Goal: Task Accomplishment & Management: Complete application form

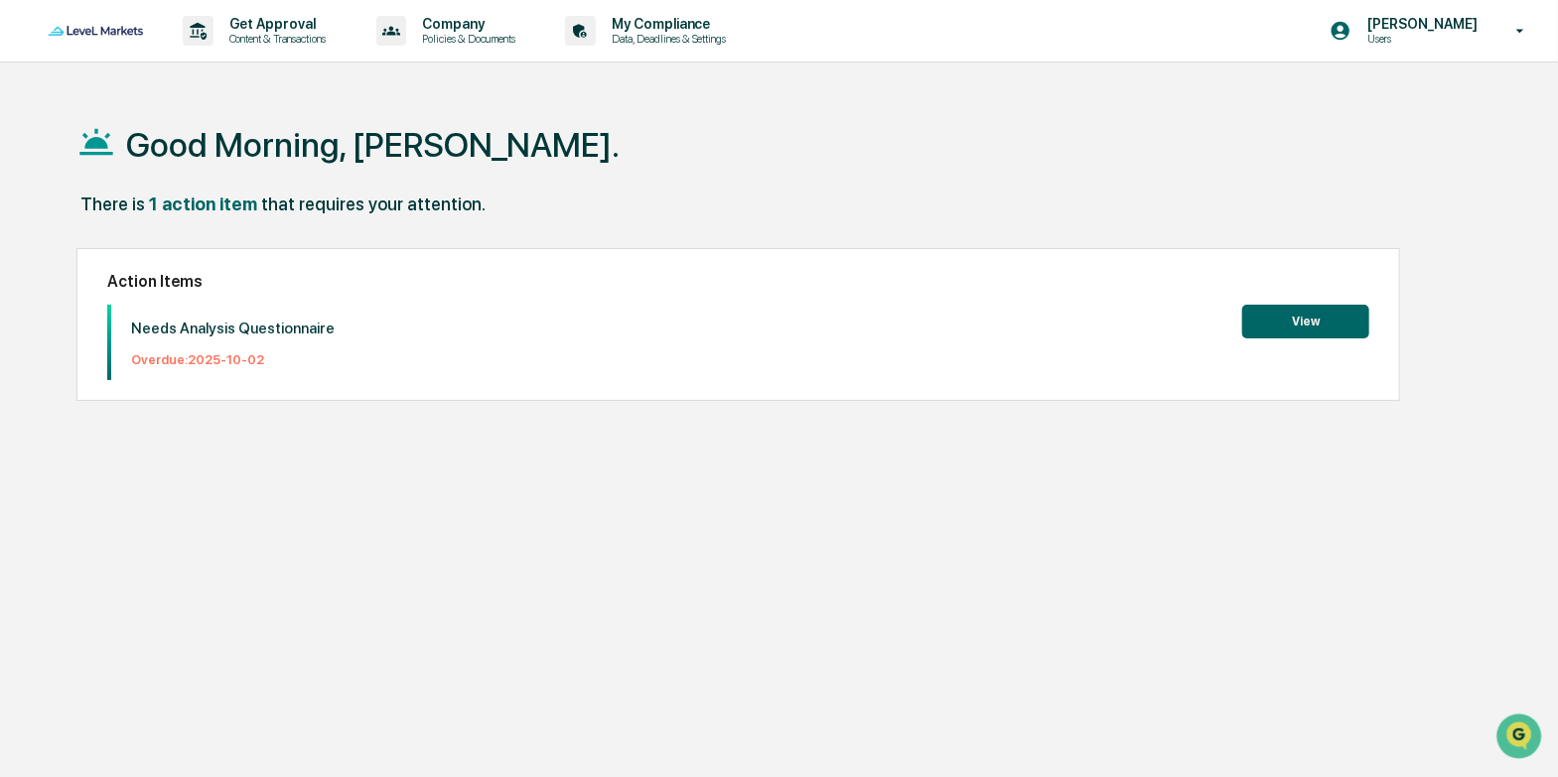
click at [1318, 319] on button "View" at bounding box center [1305, 322] width 127 height 34
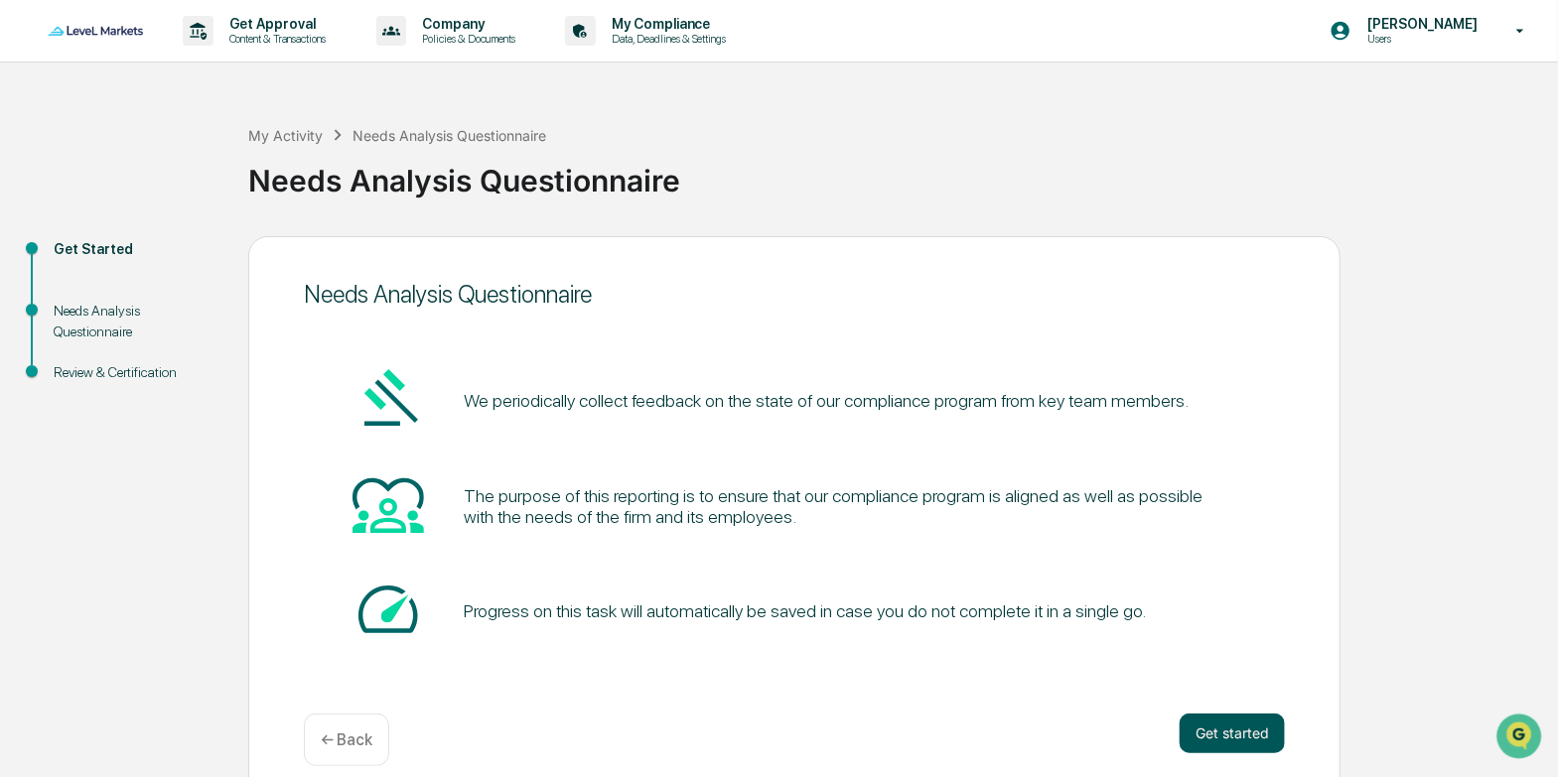
click at [1251, 735] on button "Get started" at bounding box center [1231, 734] width 105 height 40
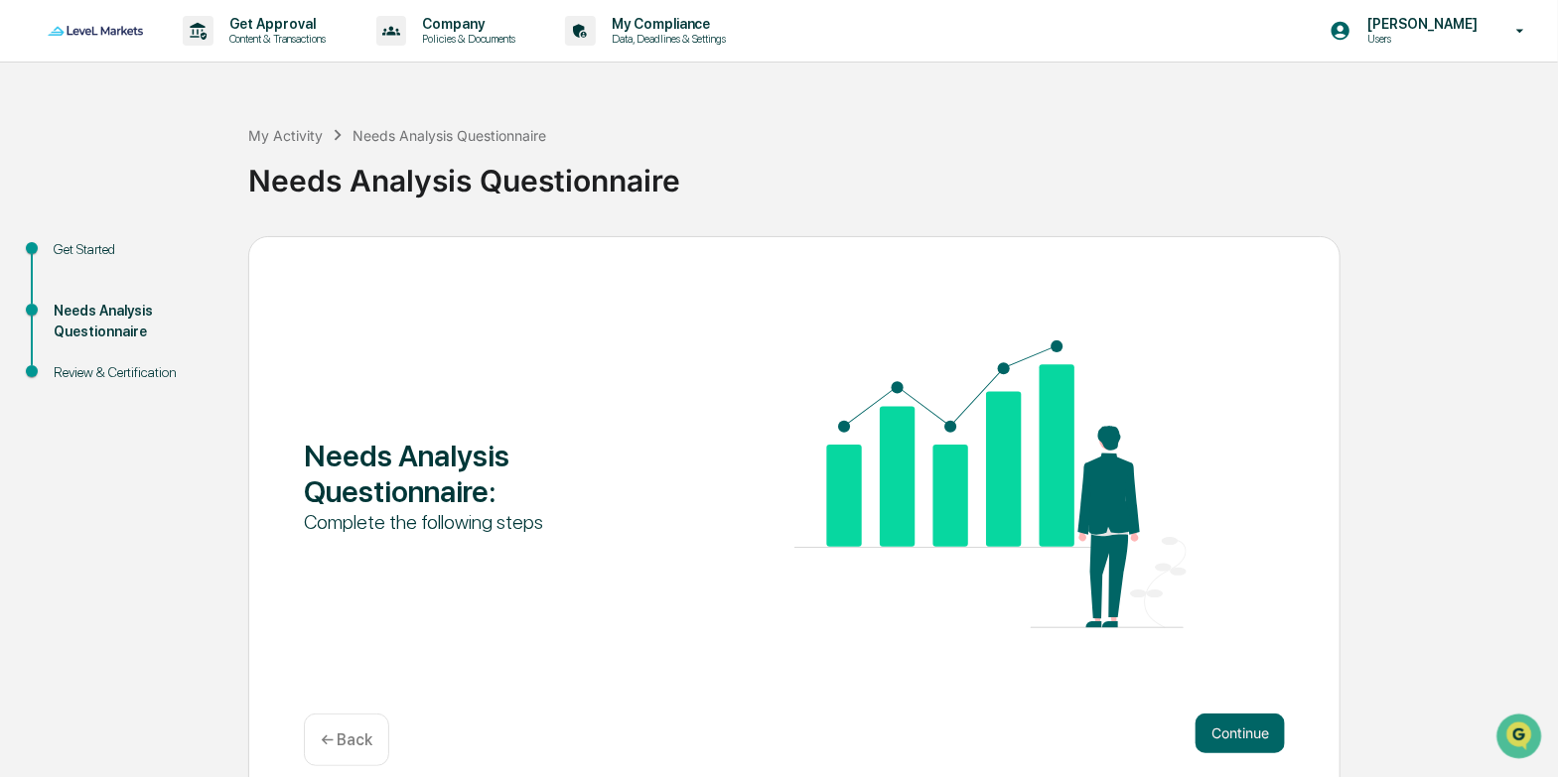
scroll to position [23, 0]
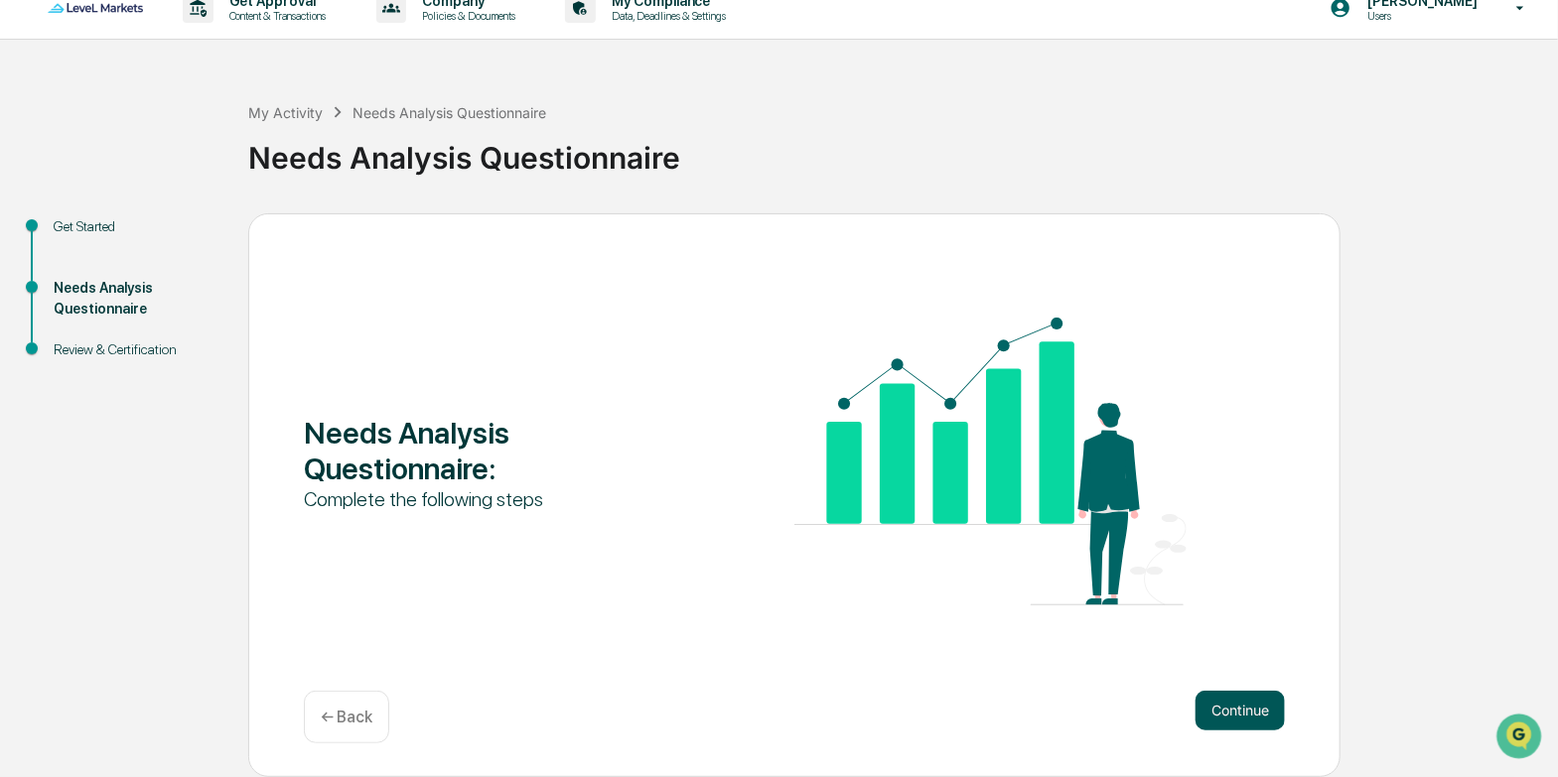
click at [1250, 710] on button "Continue" at bounding box center [1239, 711] width 89 height 40
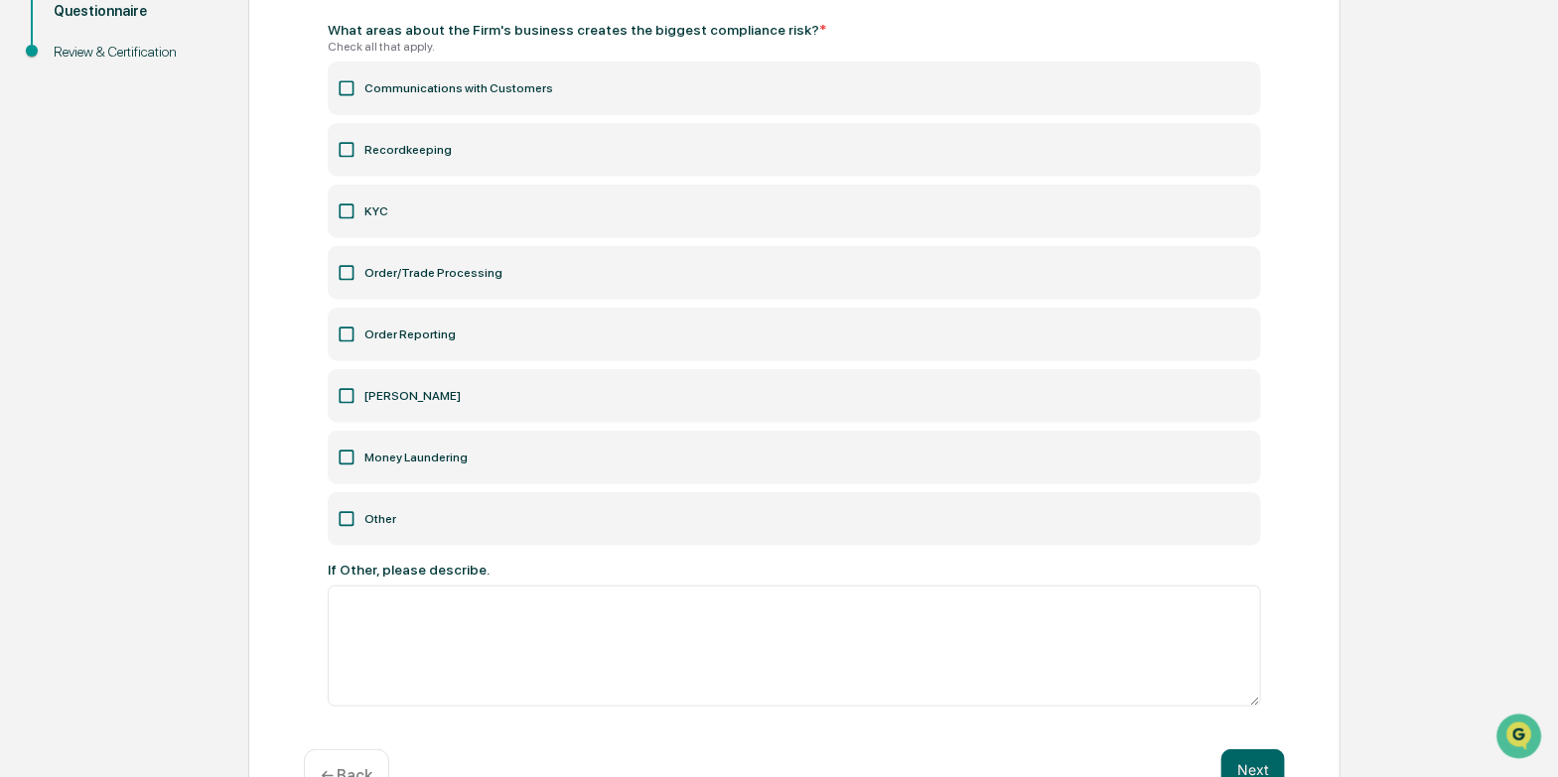
scroll to position [321, 0]
click at [348, 392] on icon at bounding box center [347, 396] width 20 height 20
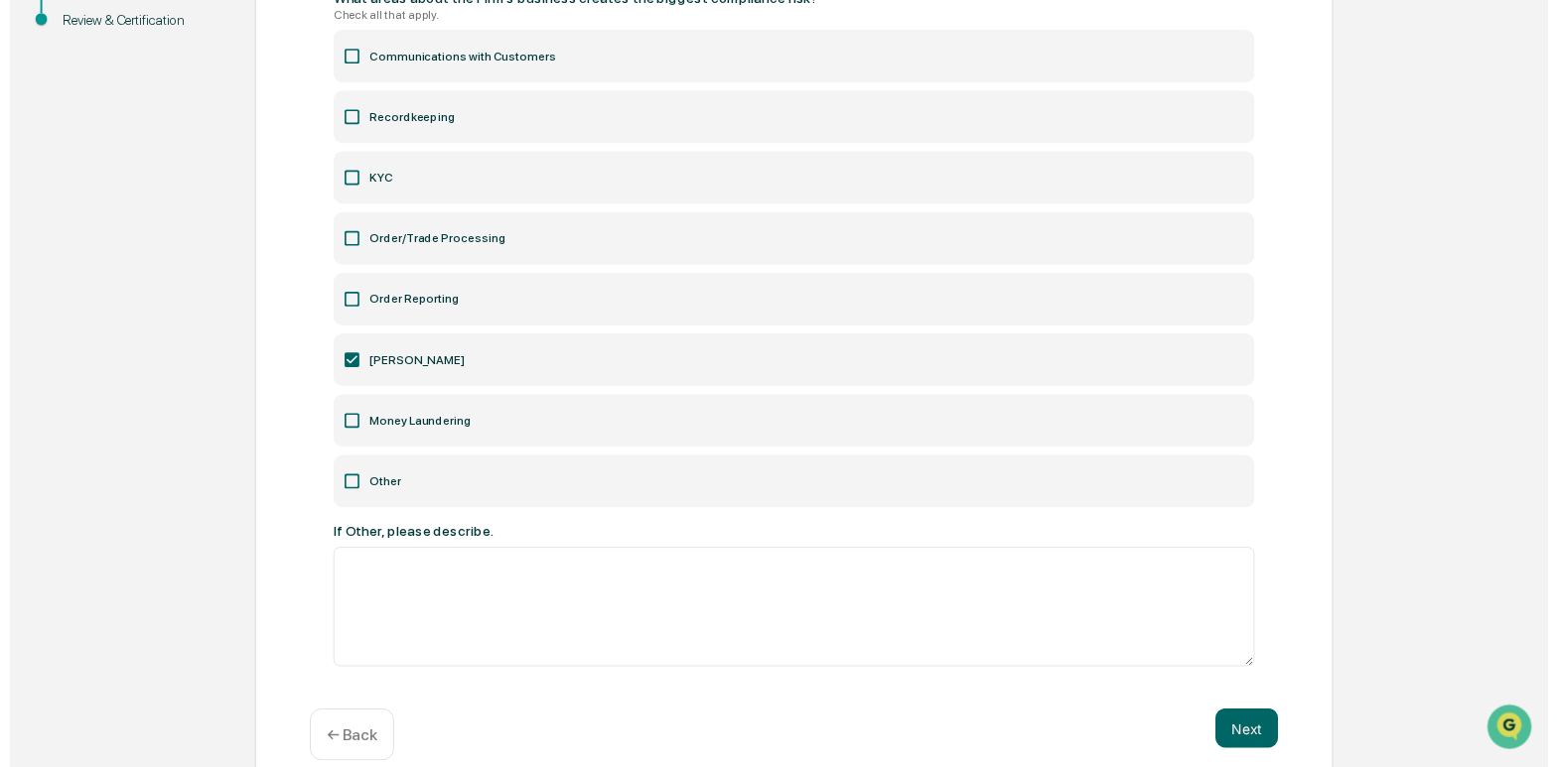
scroll to position [378, 0]
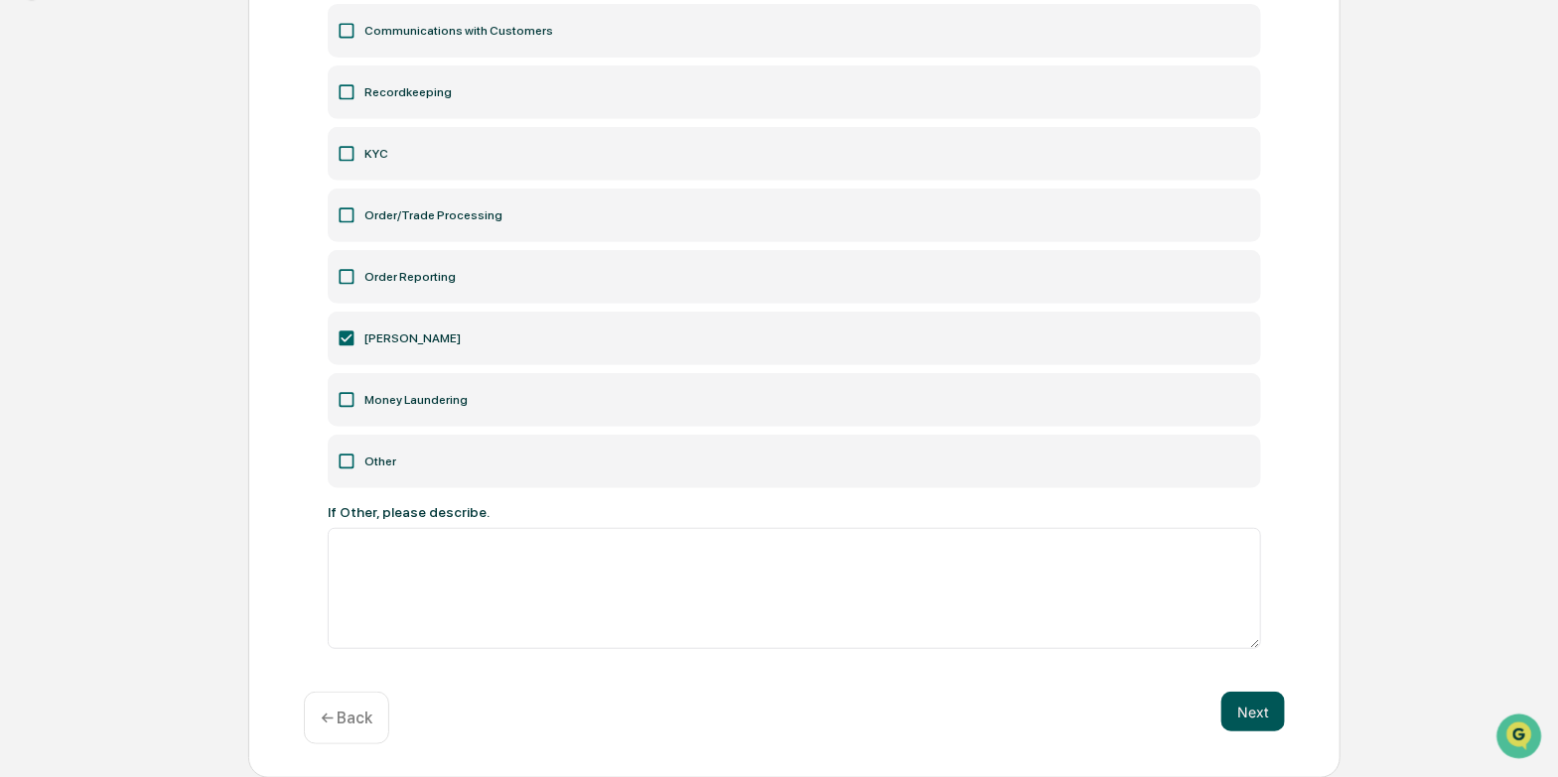
click at [1259, 722] on button "Next" at bounding box center [1253, 712] width 64 height 40
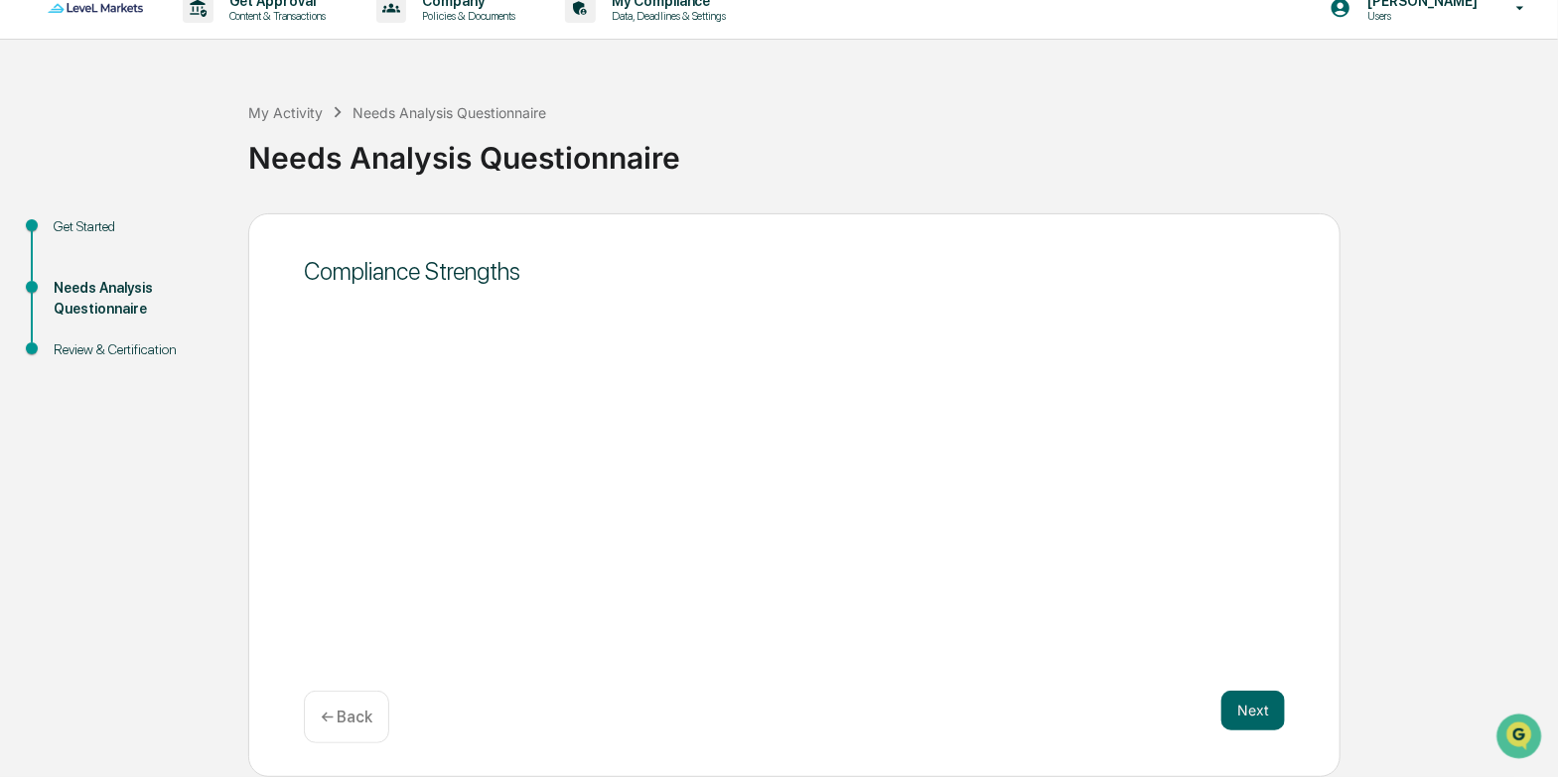
scroll to position [126, 0]
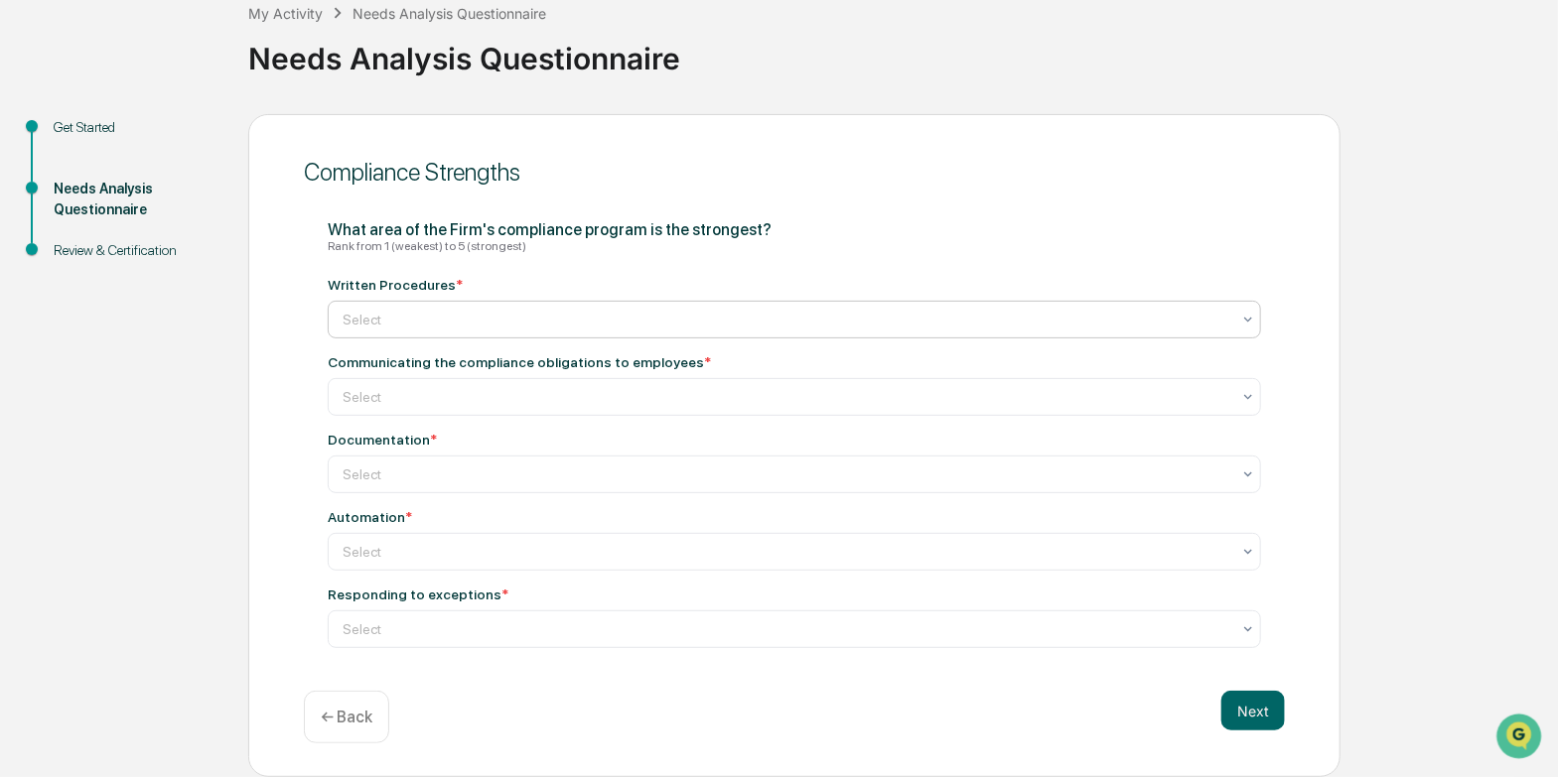
click at [582, 322] on div at bounding box center [787, 320] width 888 height 20
click at [1248, 314] on icon at bounding box center [1248, 320] width 16 height 16
click at [1141, 553] on div at bounding box center [787, 552] width 888 height 20
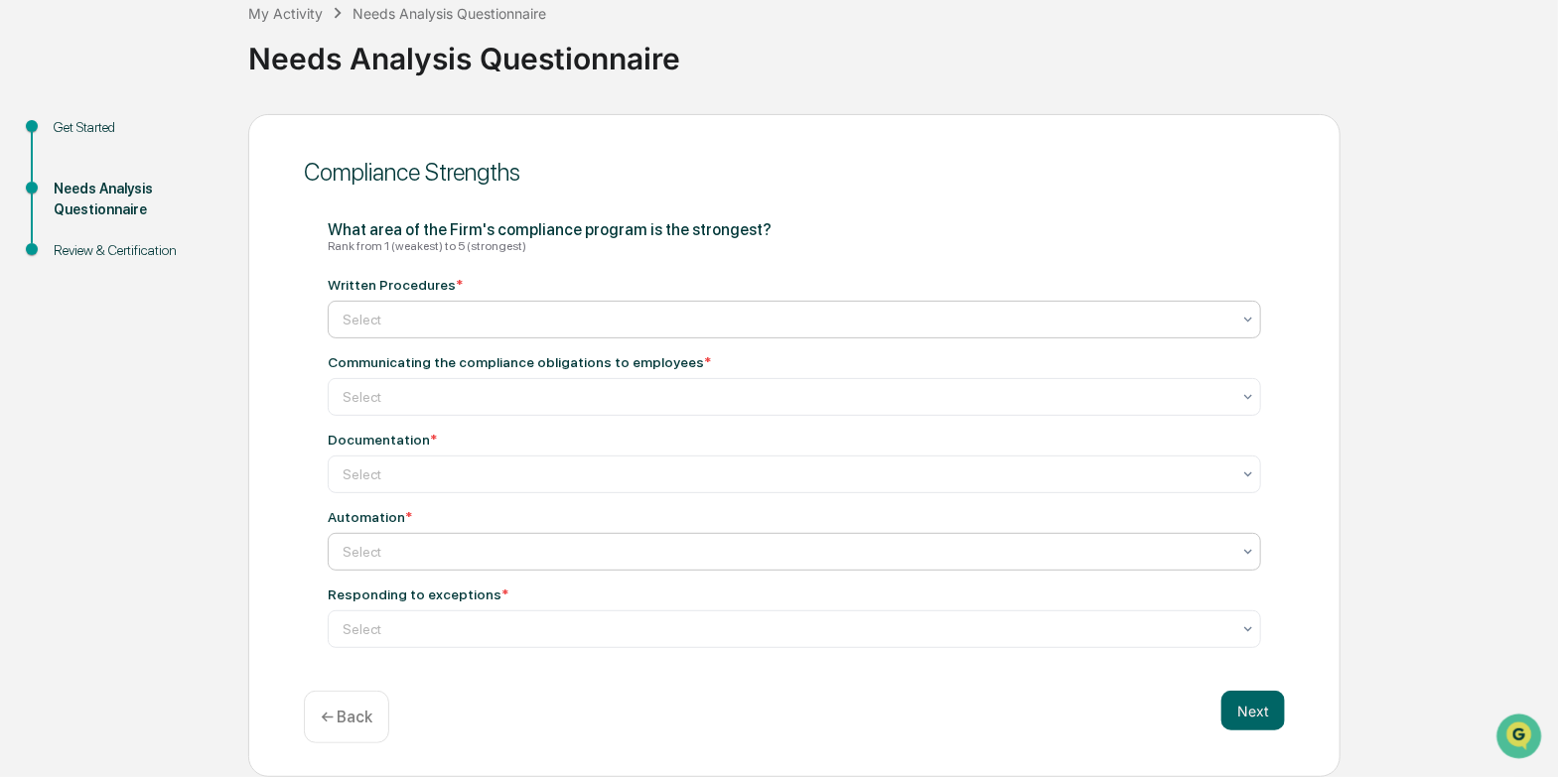
click at [462, 310] on div at bounding box center [787, 320] width 888 height 20
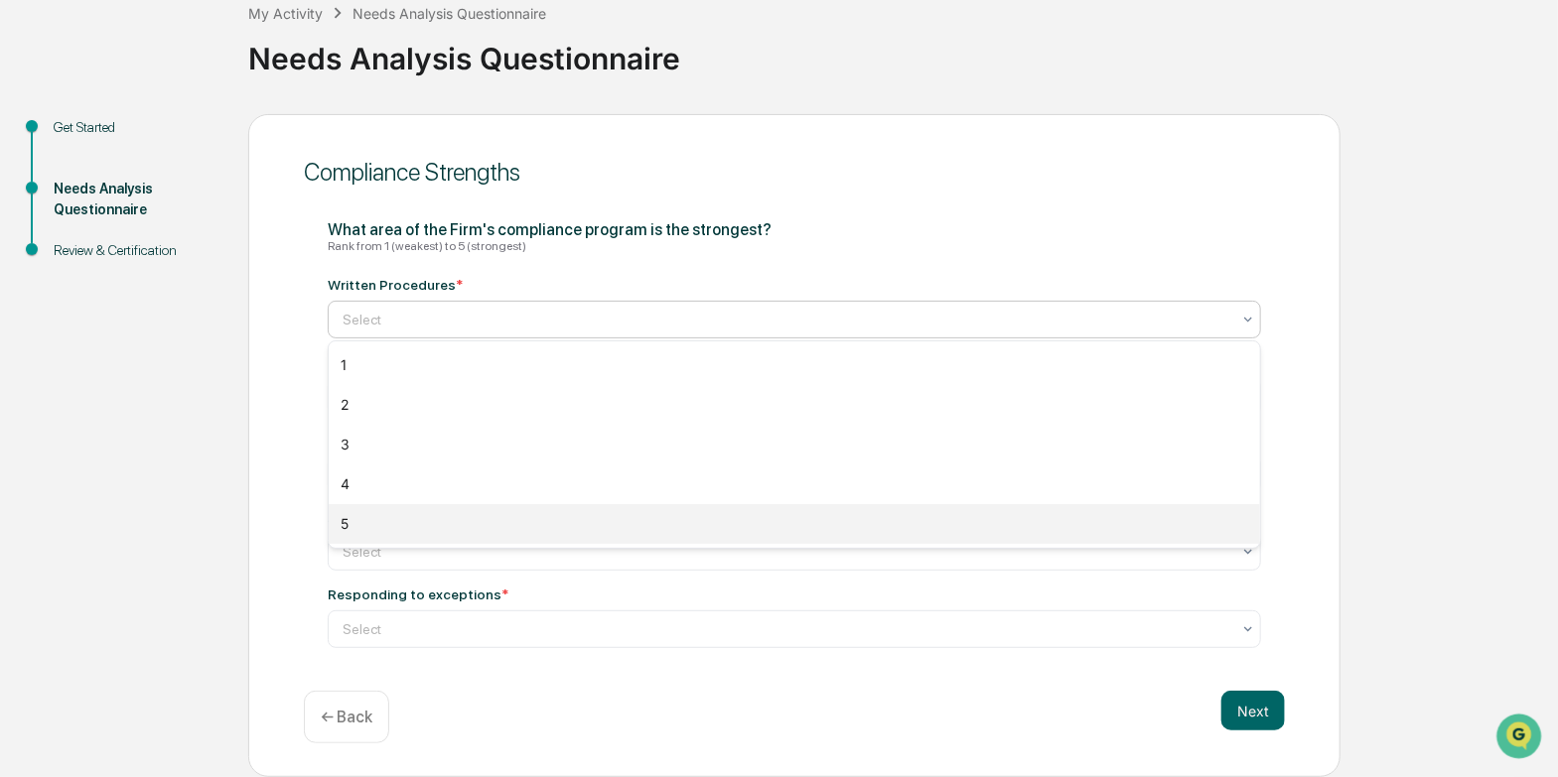
click at [349, 520] on div "5" at bounding box center [794, 524] width 931 height 40
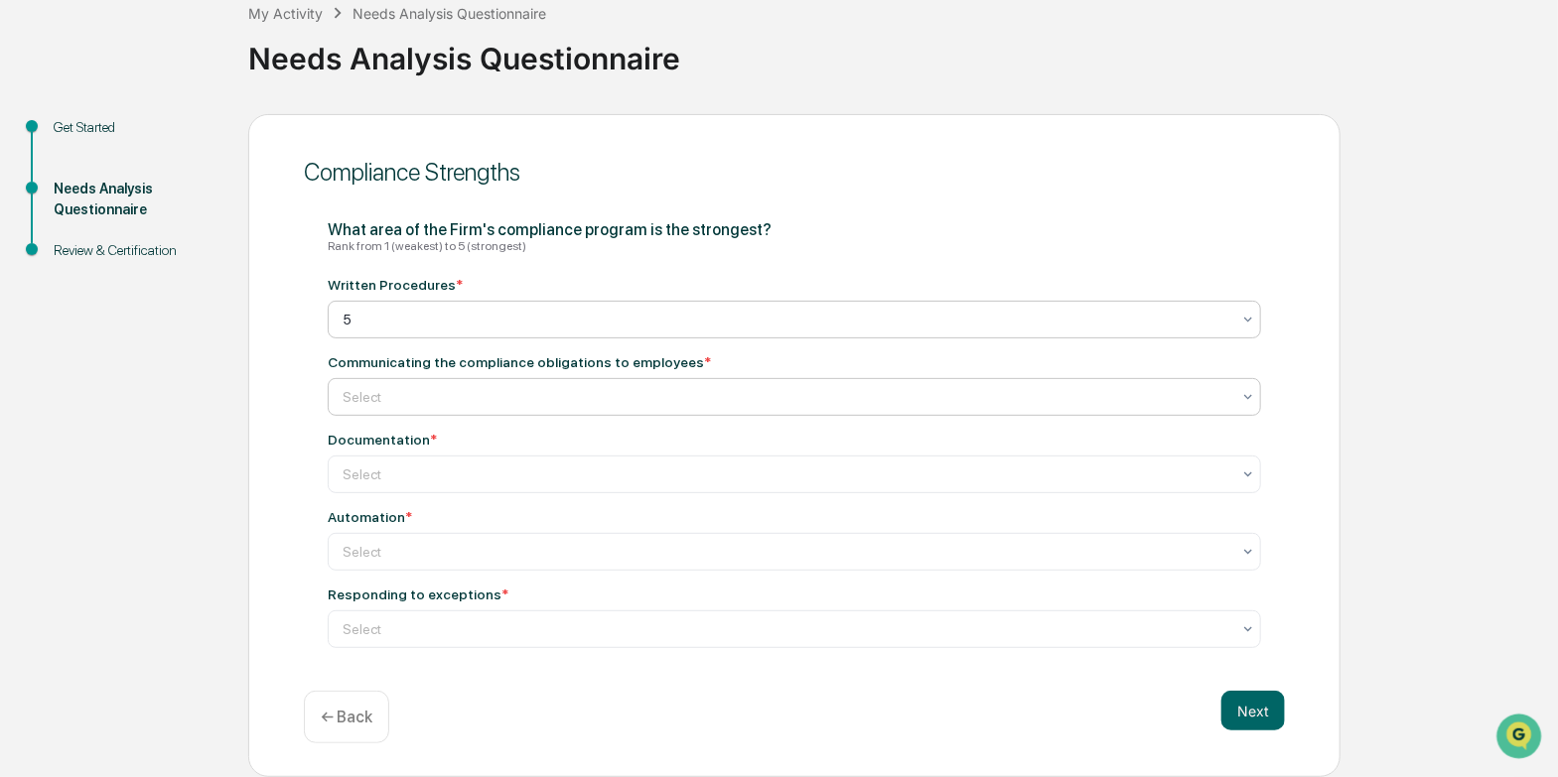
click at [445, 390] on div at bounding box center [787, 397] width 888 height 20
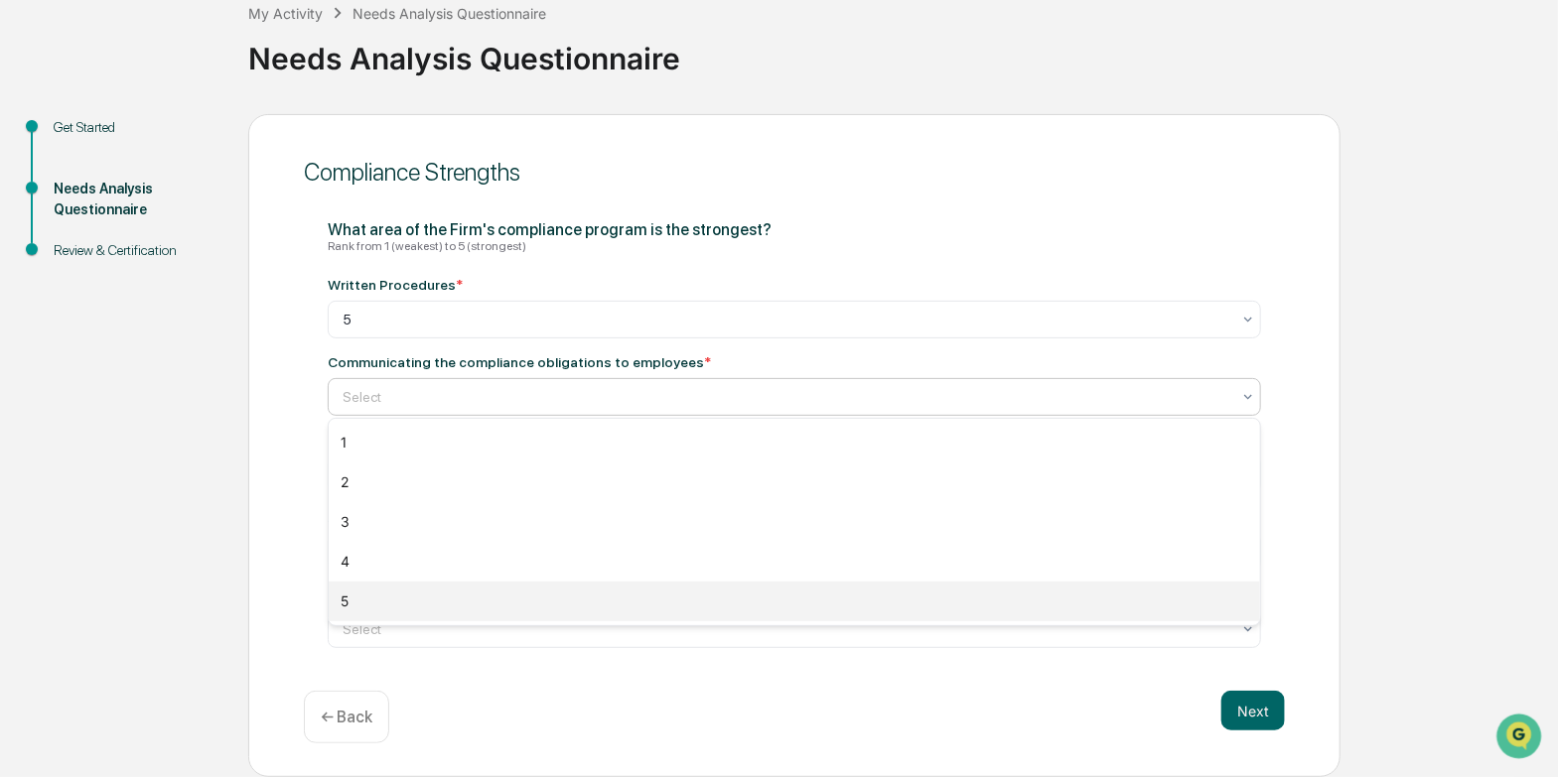
click at [350, 604] on div "5" at bounding box center [794, 602] width 931 height 40
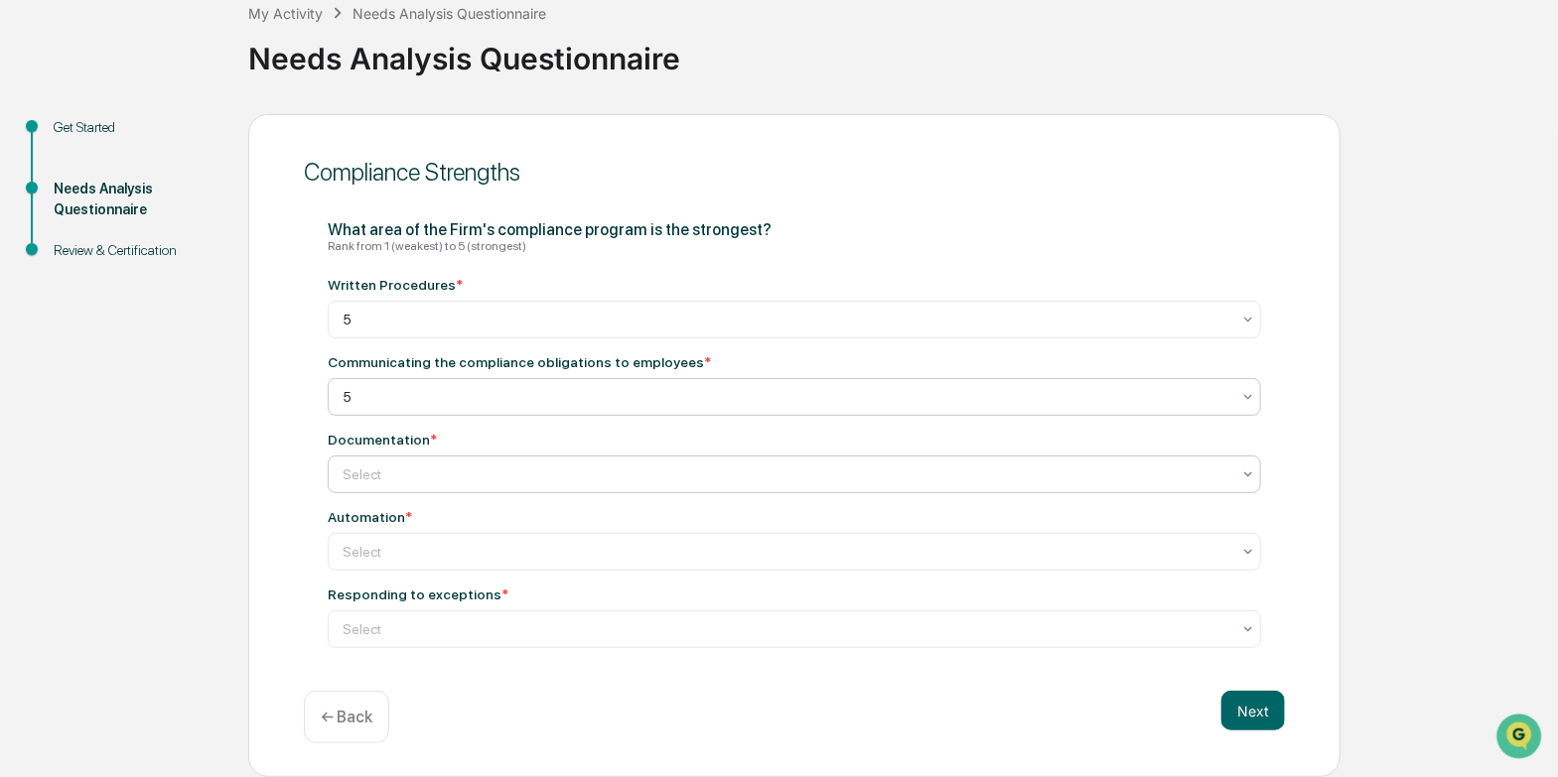
click at [421, 476] on div at bounding box center [787, 475] width 888 height 20
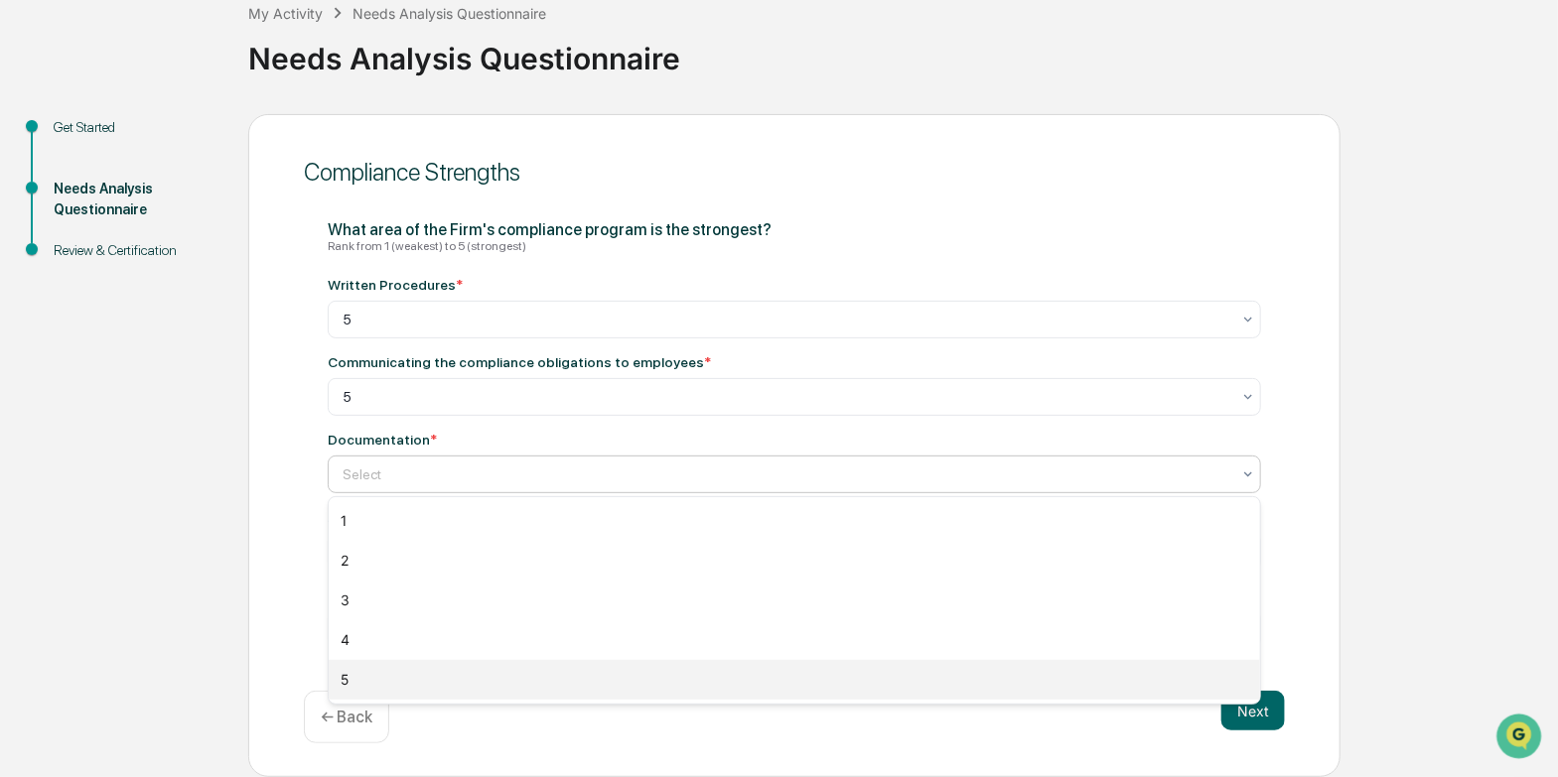
click at [341, 687] on div "5" at bounding box center [794, 680] width 931 height 40
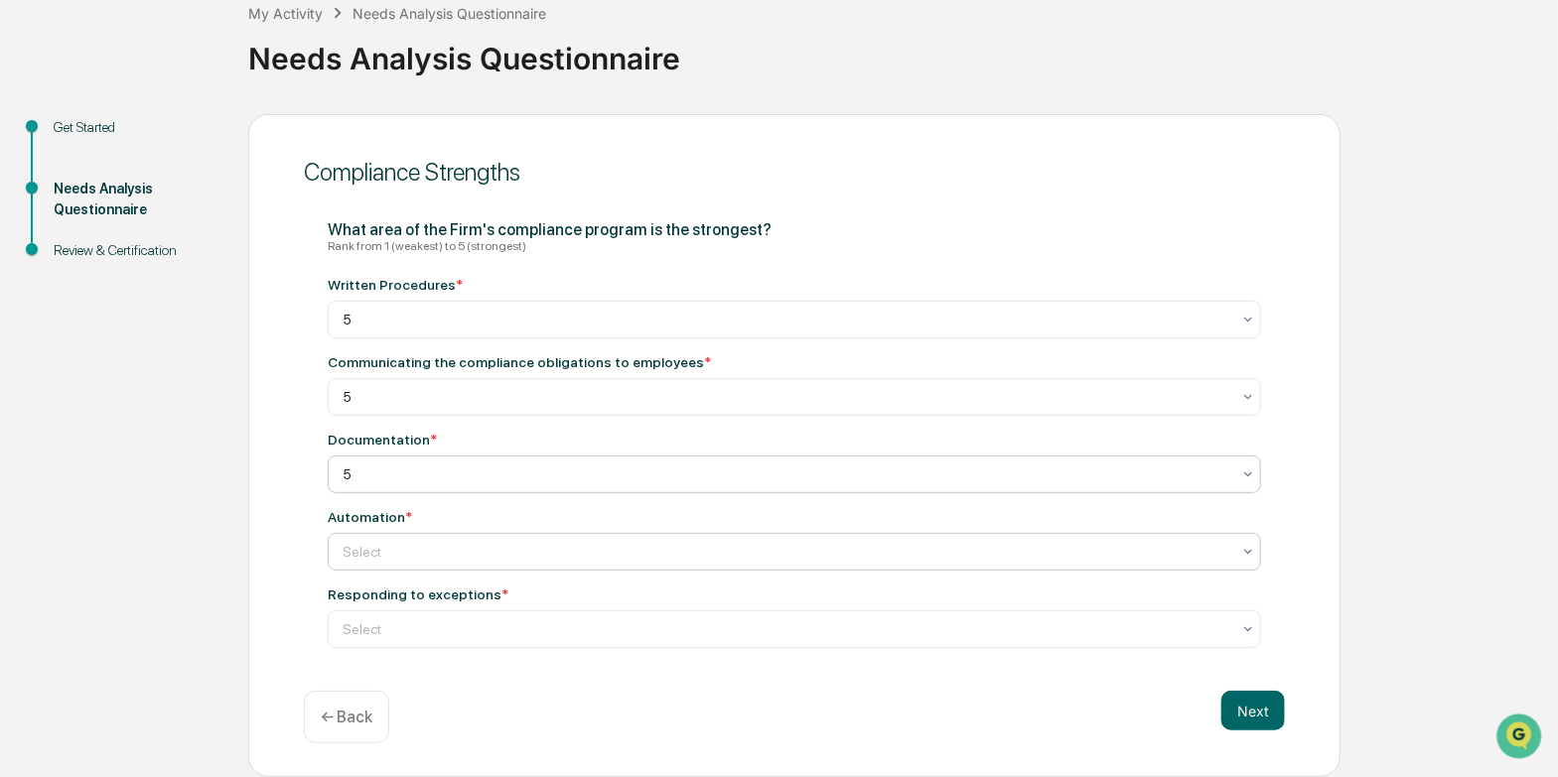
click at [384, 533] on div "Select" at bounding box center [794, 552] width 933 height 38
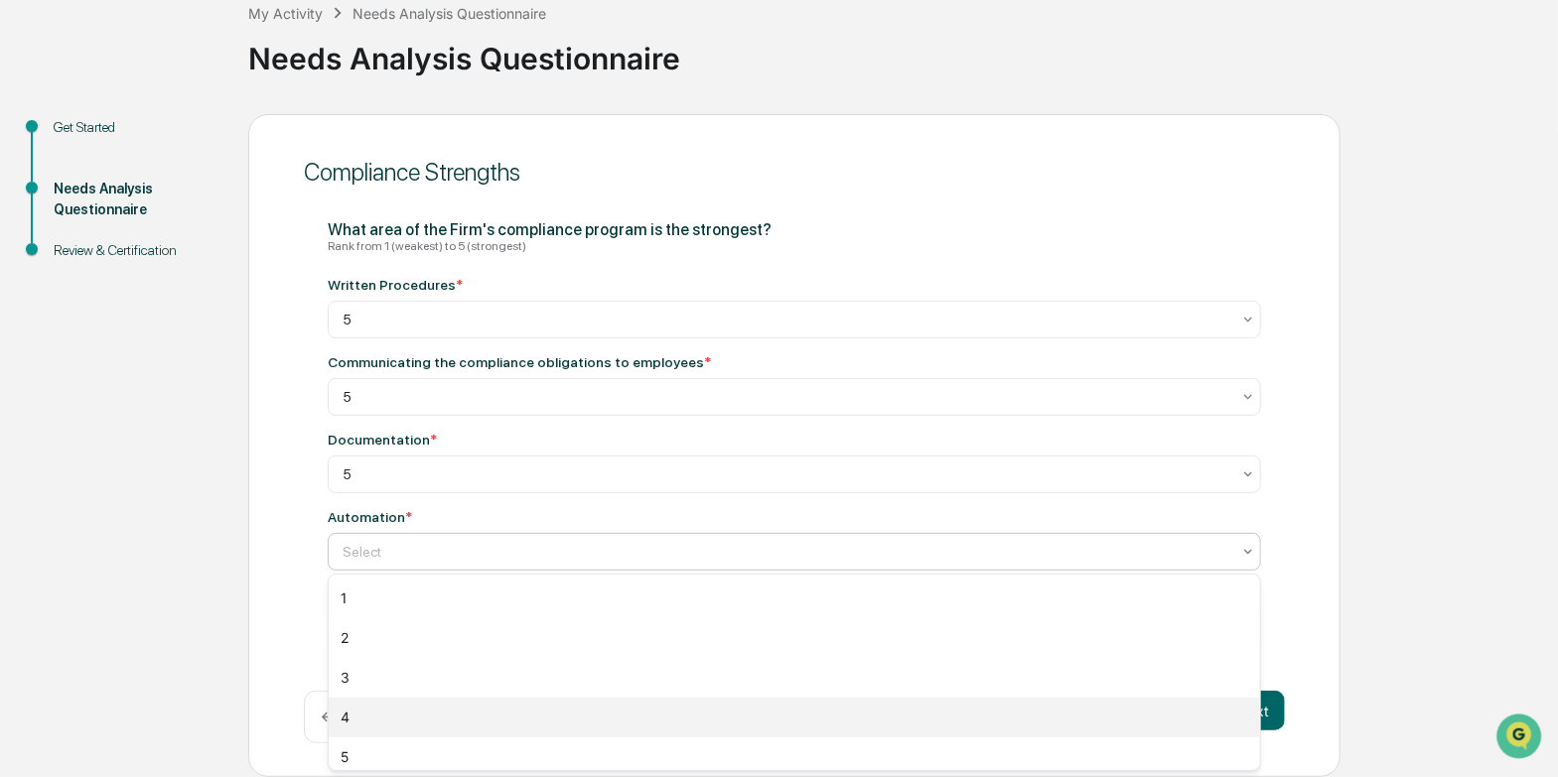
click at [364, 716] on div "4" at bounding box center [794, 718] width 931 height 40
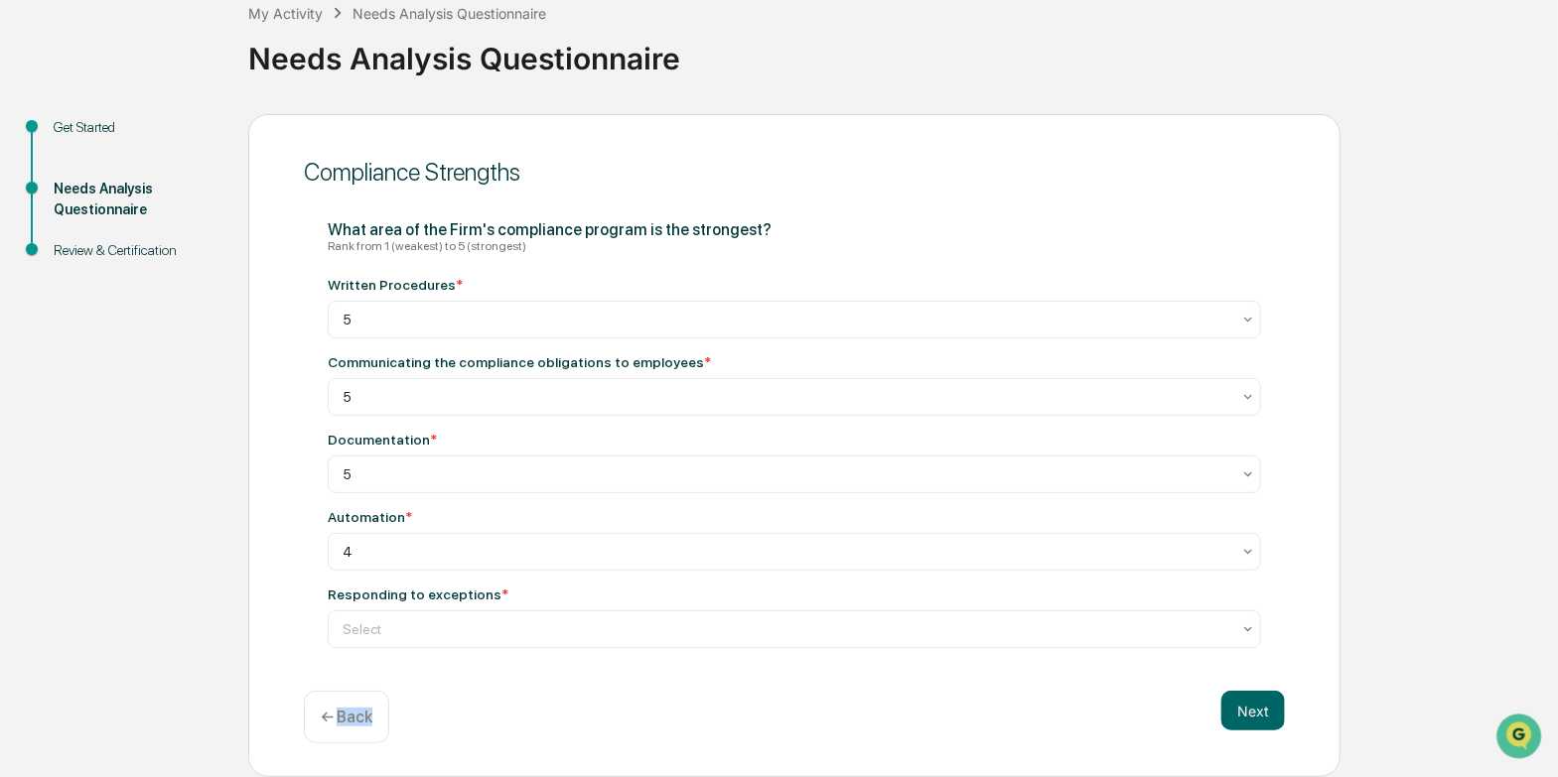
click at [364, 716] on p "← Back" at bounding box center [347, 717] width 52 height 19
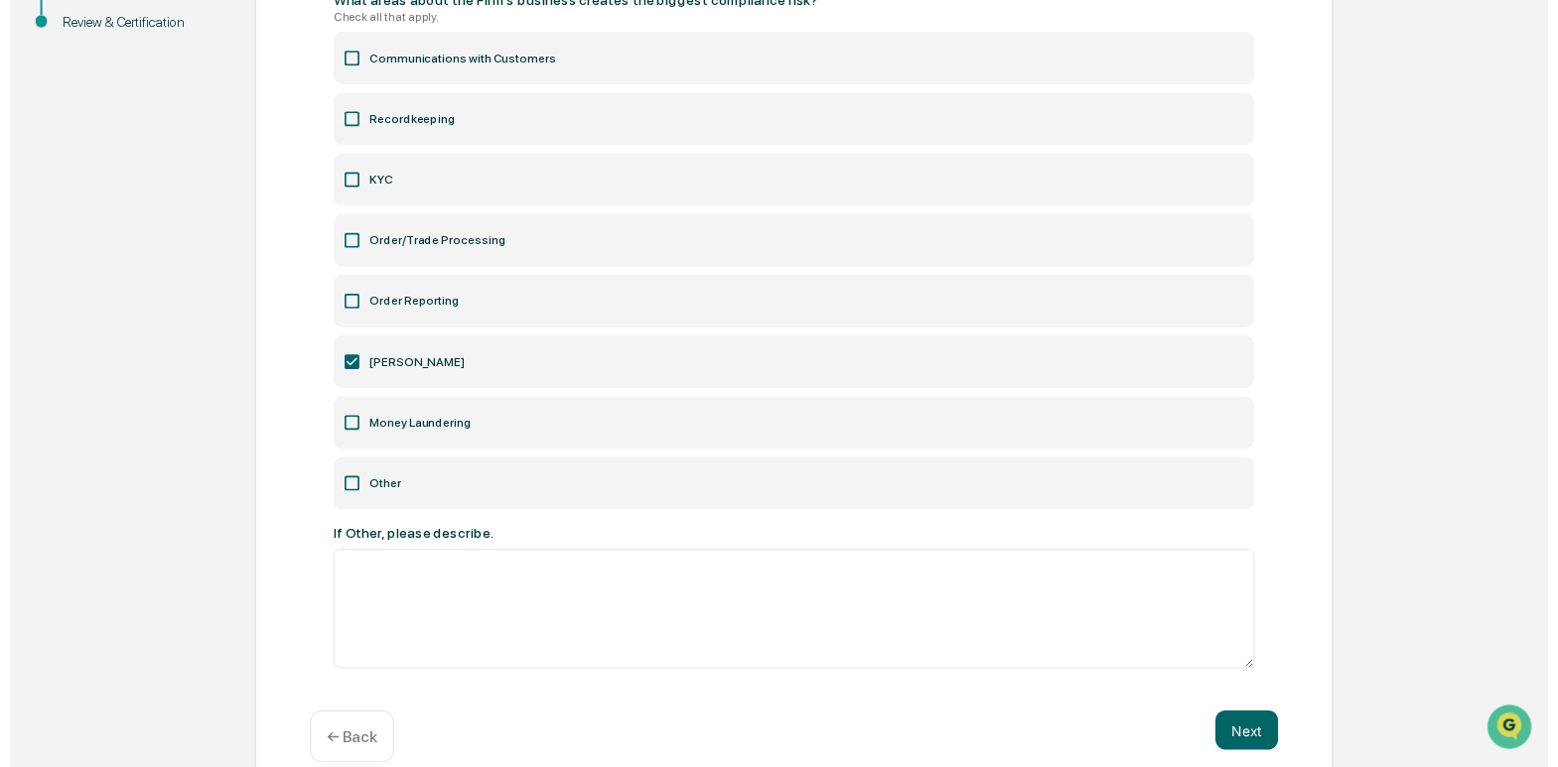
scroll to position [378, 0]
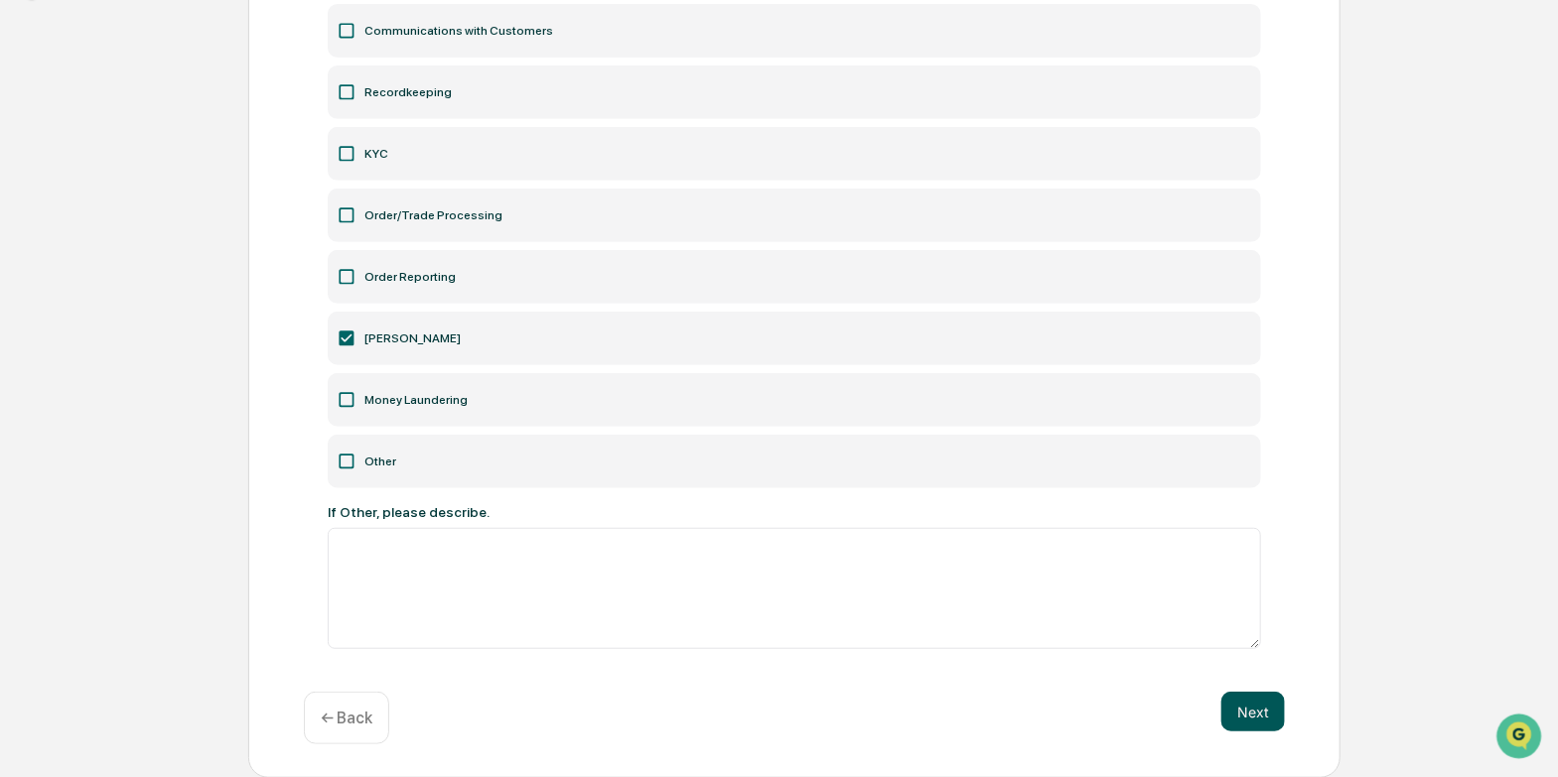
click at [1262, 717] on button "Next" at bounding box center [1253, 712] width 64 height 40
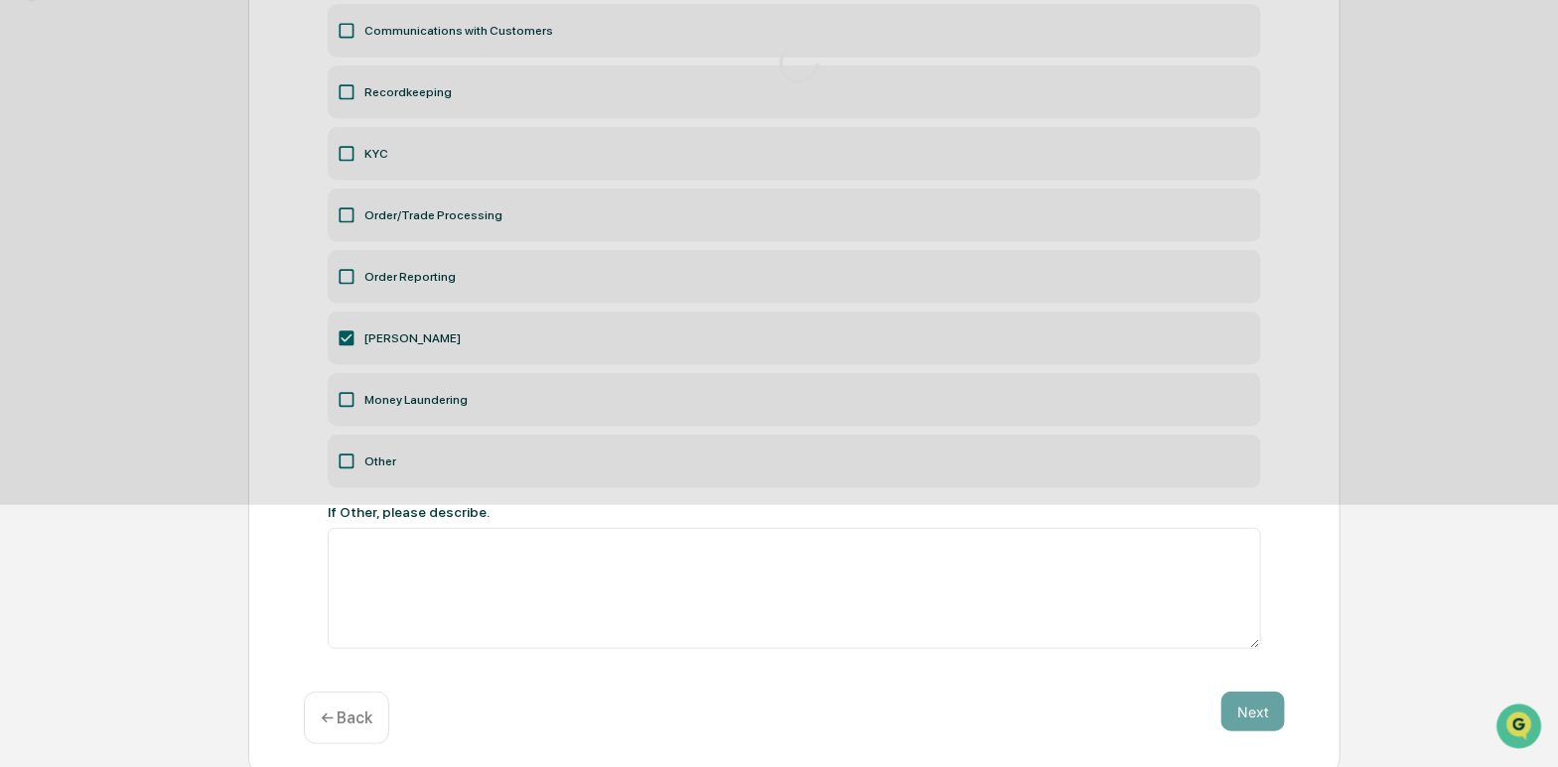
scroll to position [126, 0]
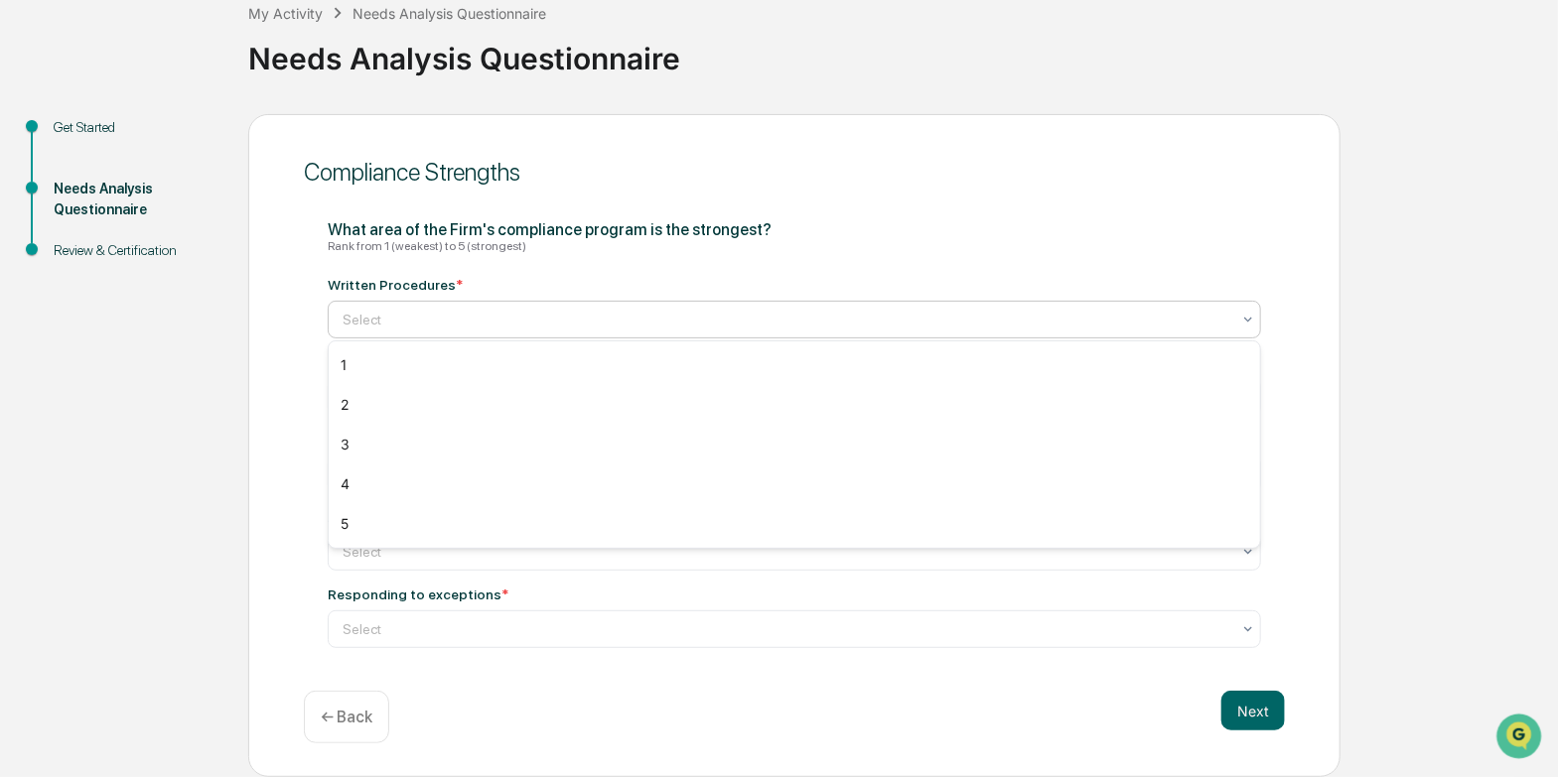
click at [568, 310] on div at bounding box center [787, 320] width 888 height 20
type input "*"
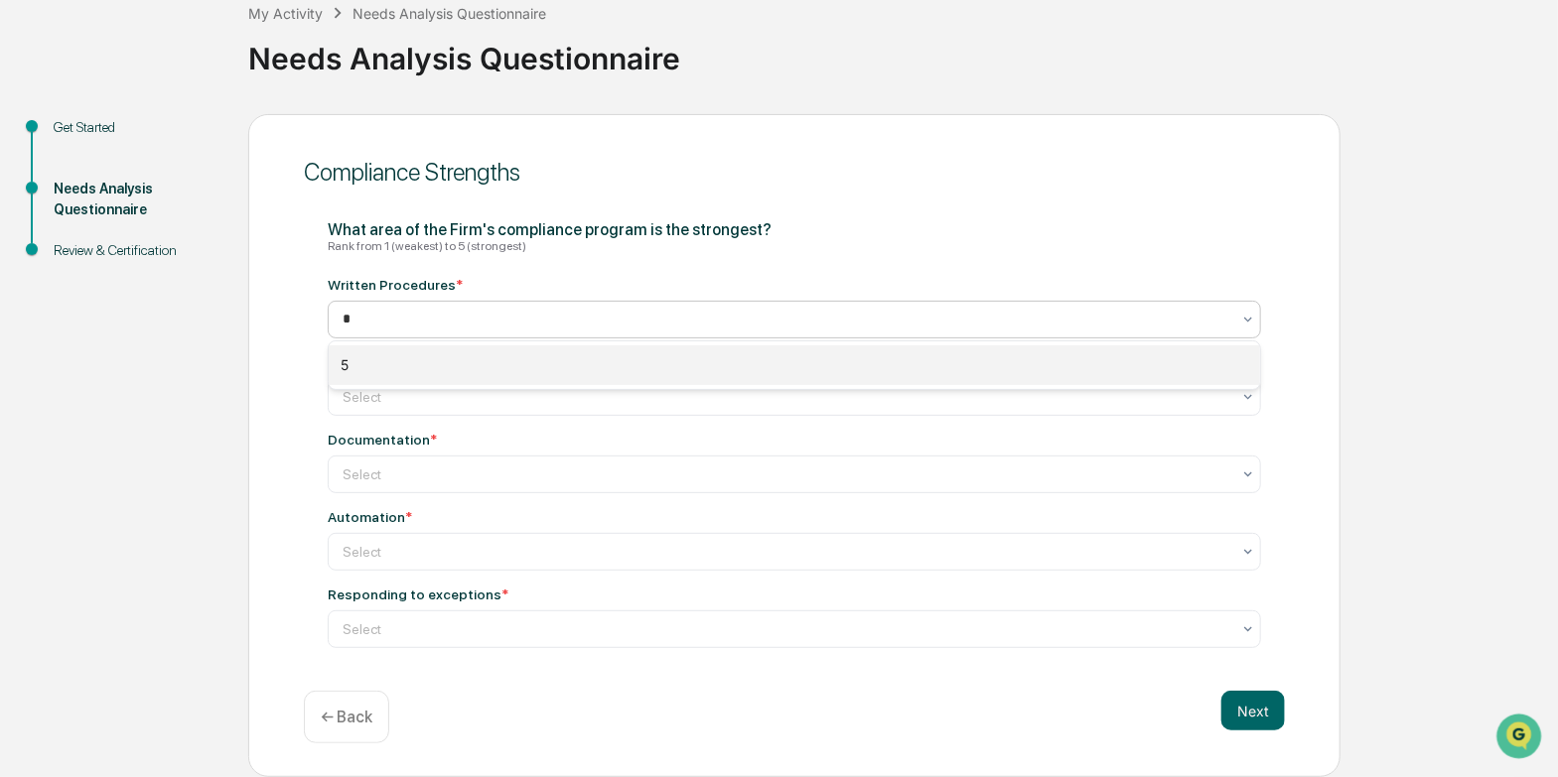
click at [535, 378] on div "5" at bounding box center [794, 366] width 931 height 40
click at [522, 390] on div at bounding box center [787, 397] width 888 height 20
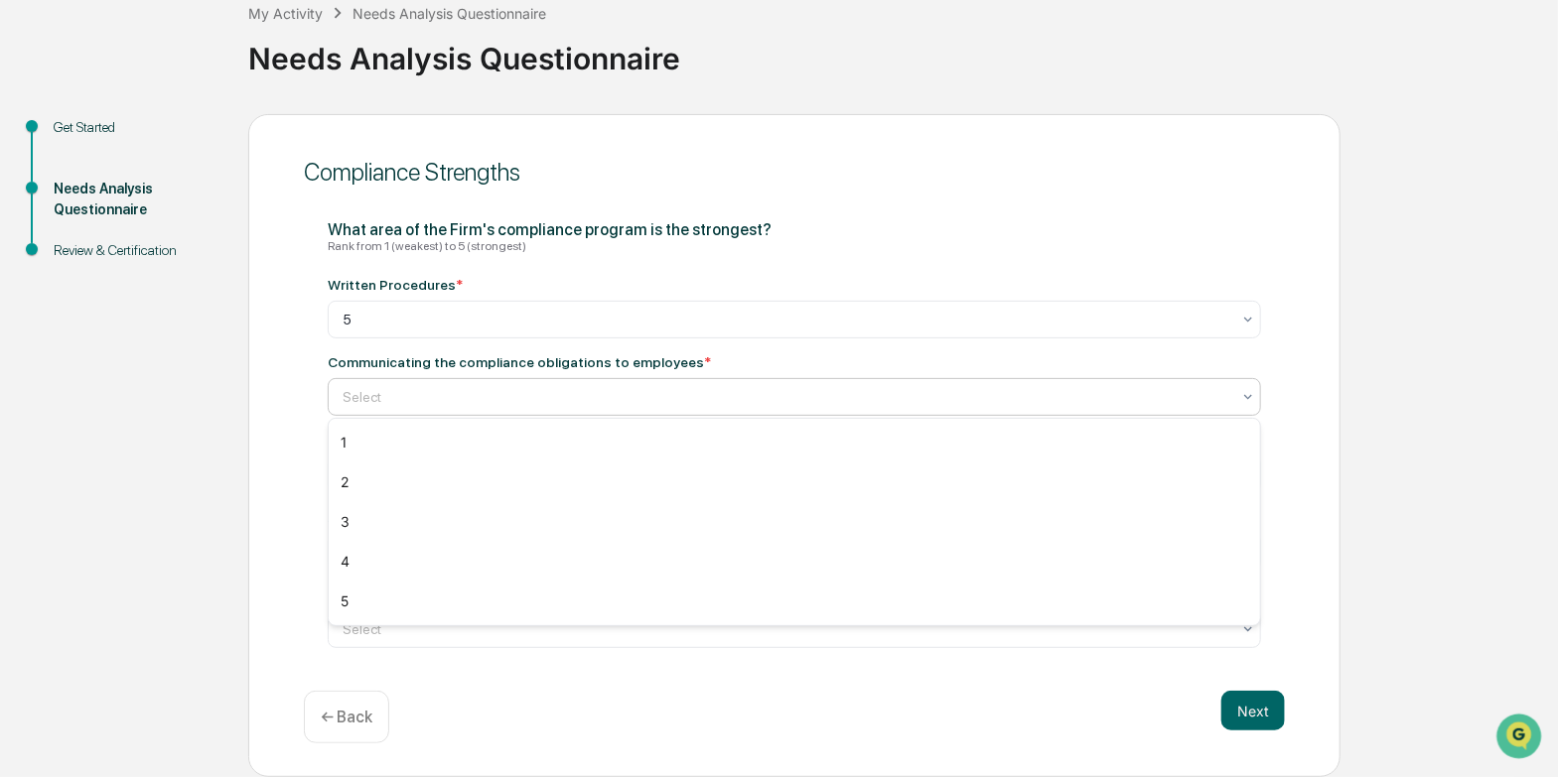
type input "*"
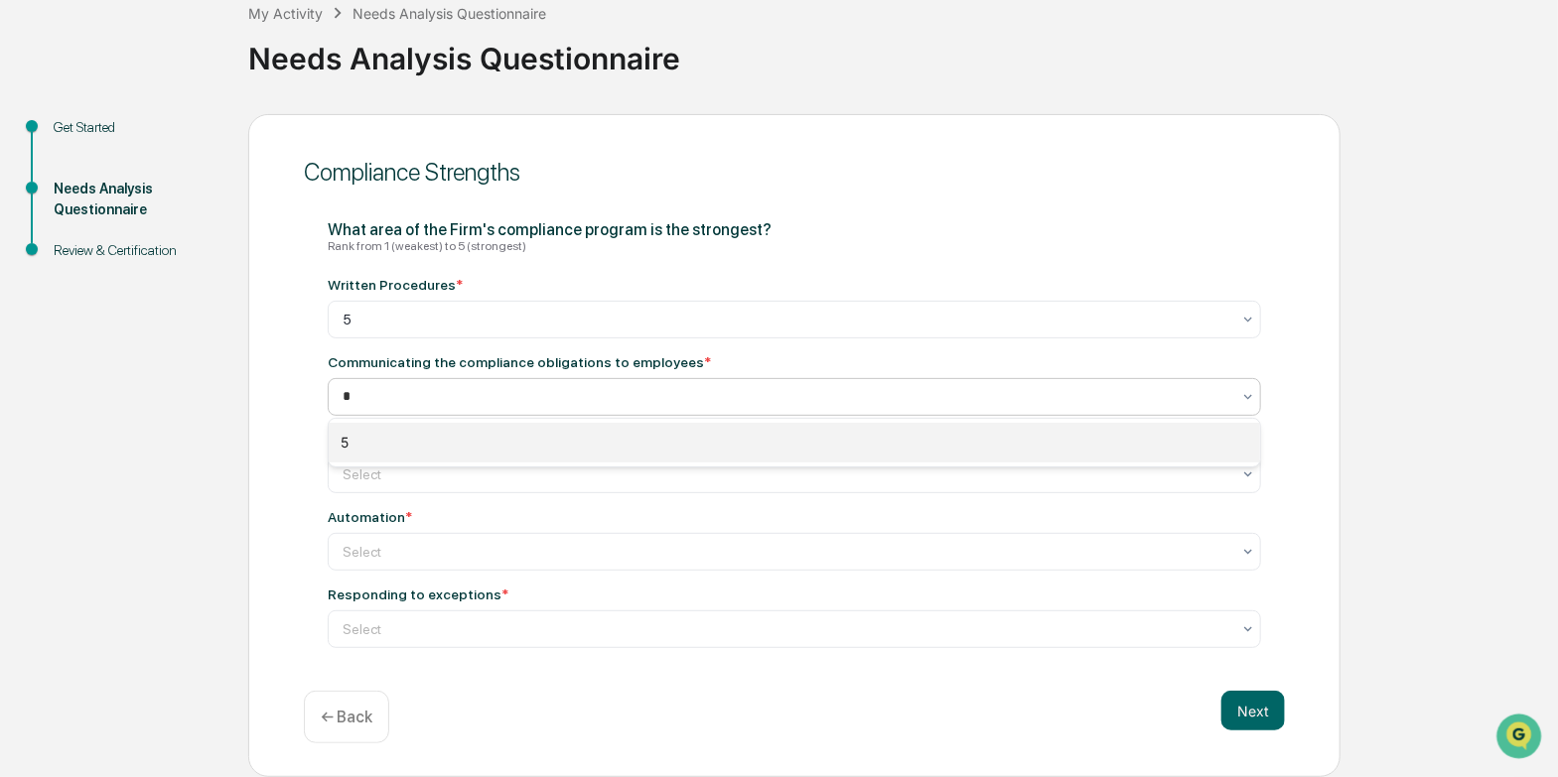
click at [477, 447] on div "5" at bounding box center [794, 443] width 931 height 40
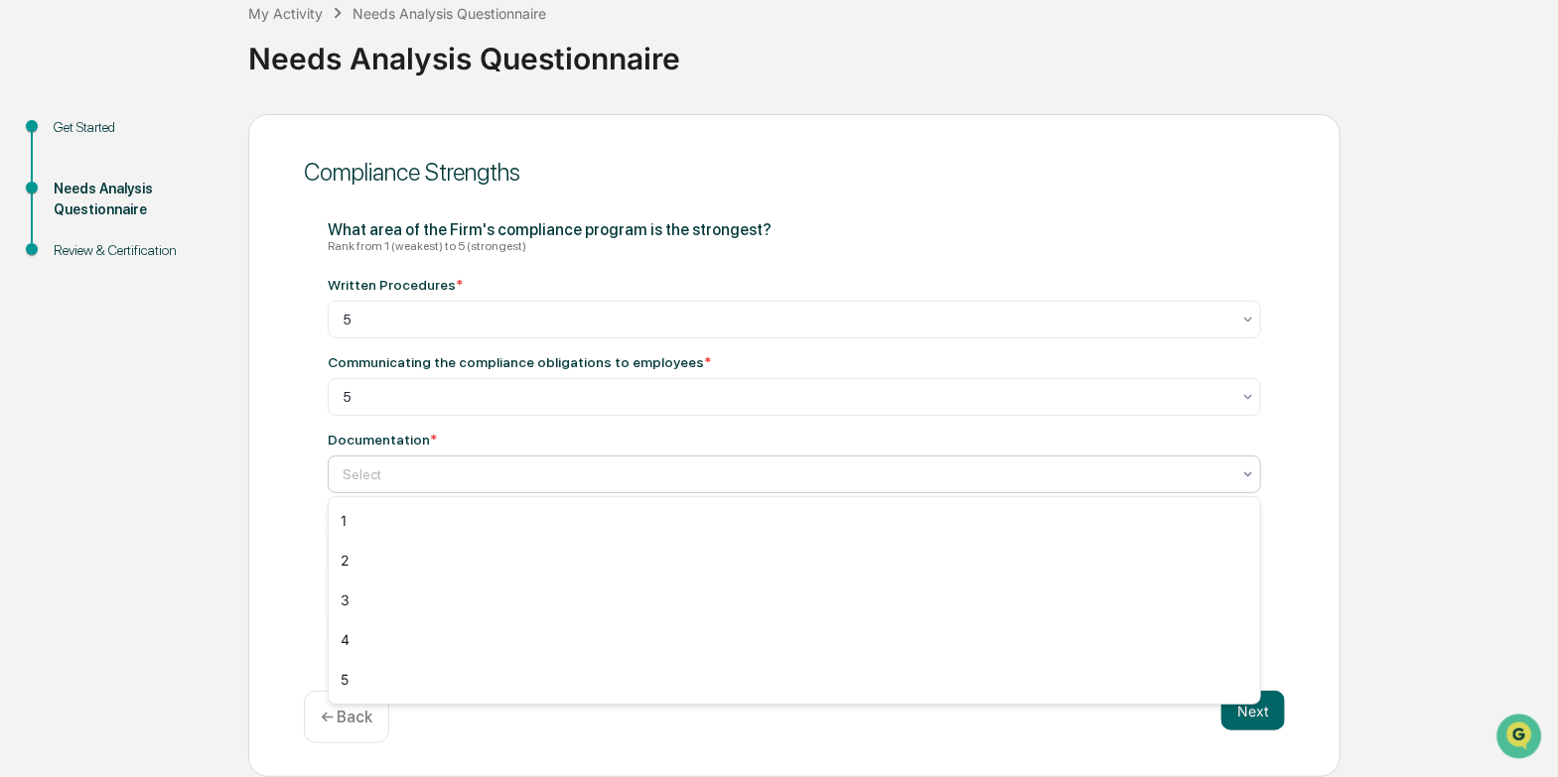
click at [448, 486] on div "Select" at bounding box center [786, 475] width 907 height 28
type input "*"
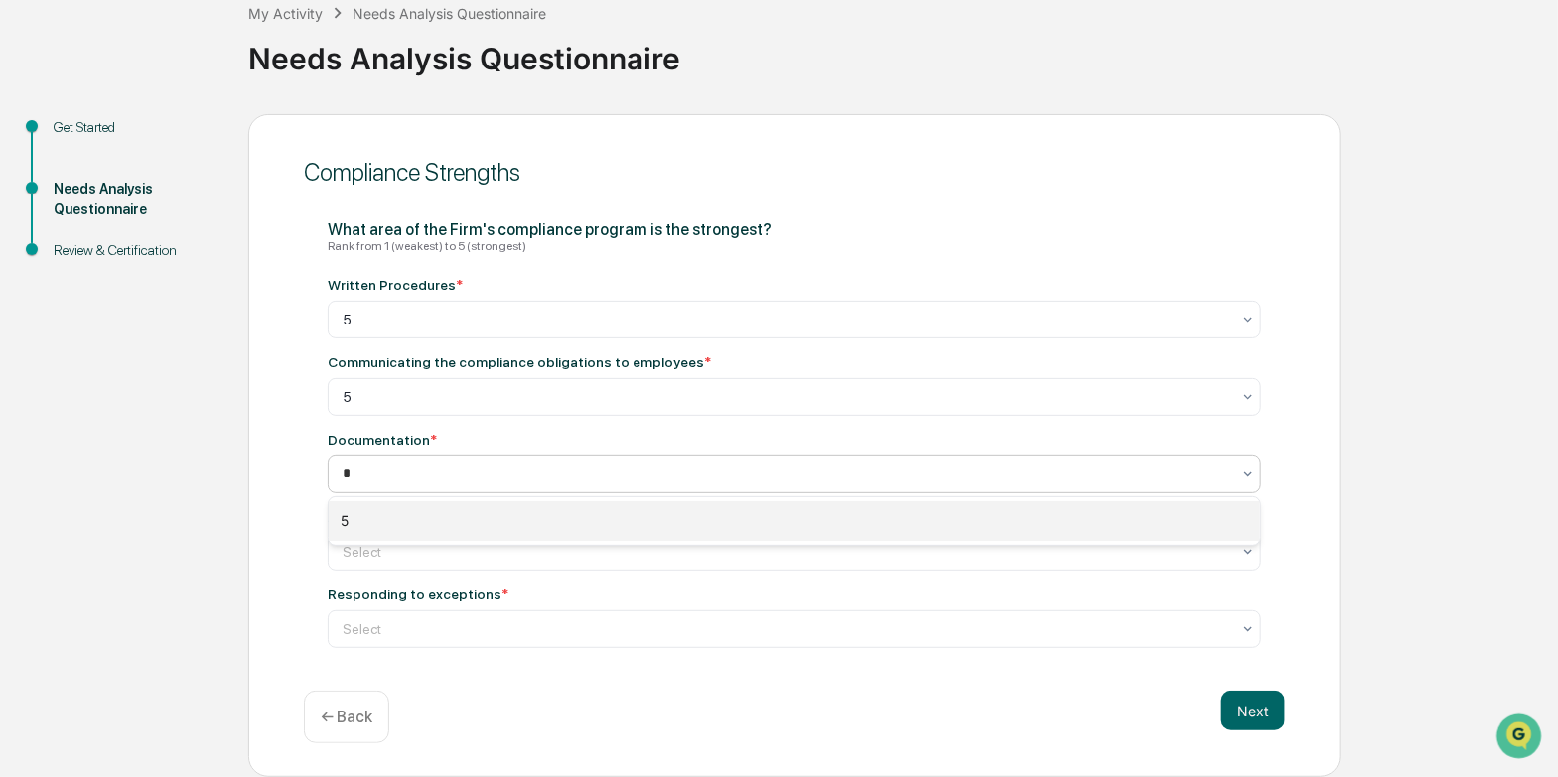
click at [426, 517] on div "5" at bounding box center [794, 521] width 931 height 40
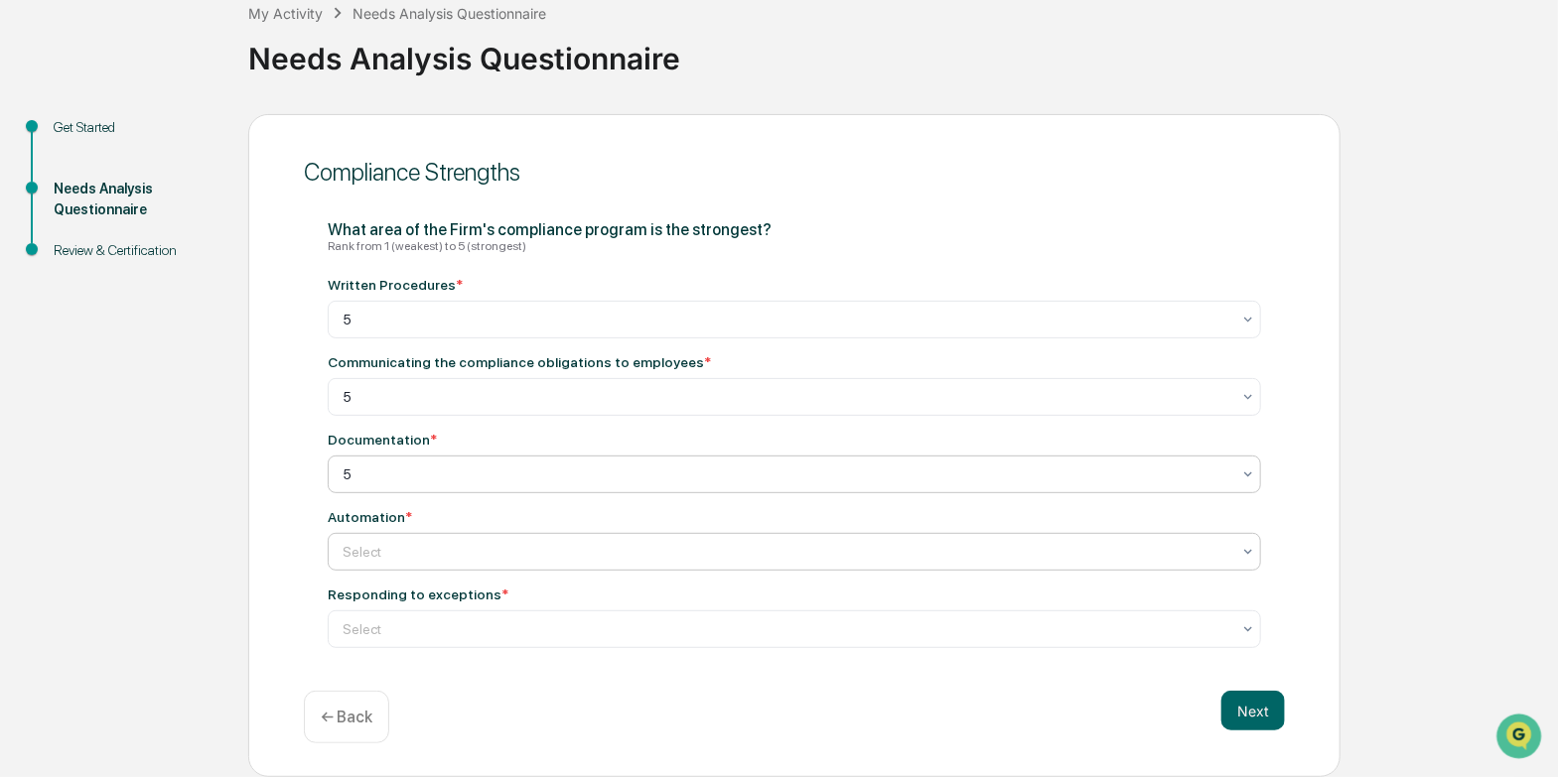
click at [395, 560] on div at bounding box center [787, 552] width 888 height 20
type input "*"
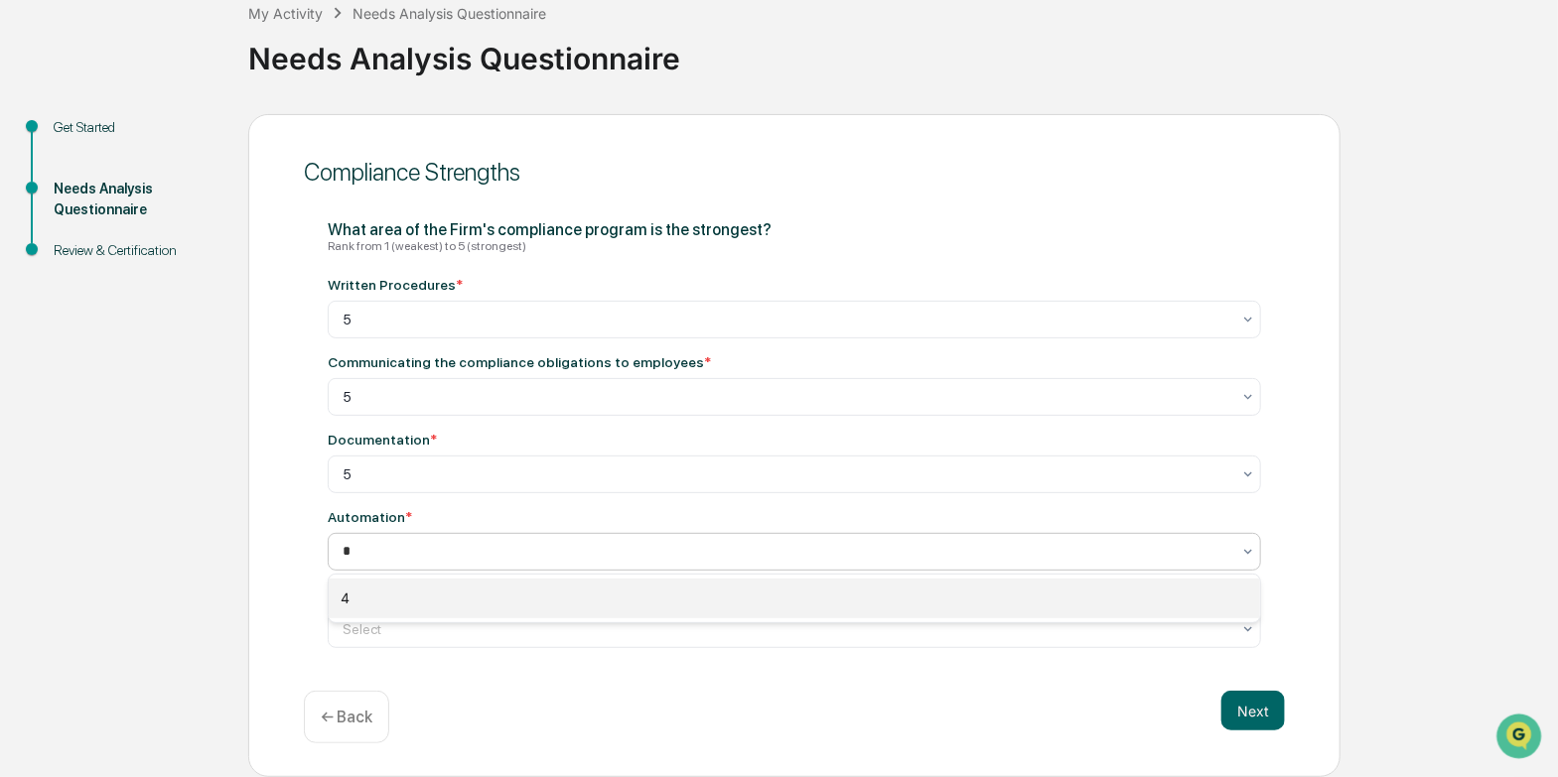
click at [372, 595] on div "4" at bounding box center [794, 599] width 931 height 40
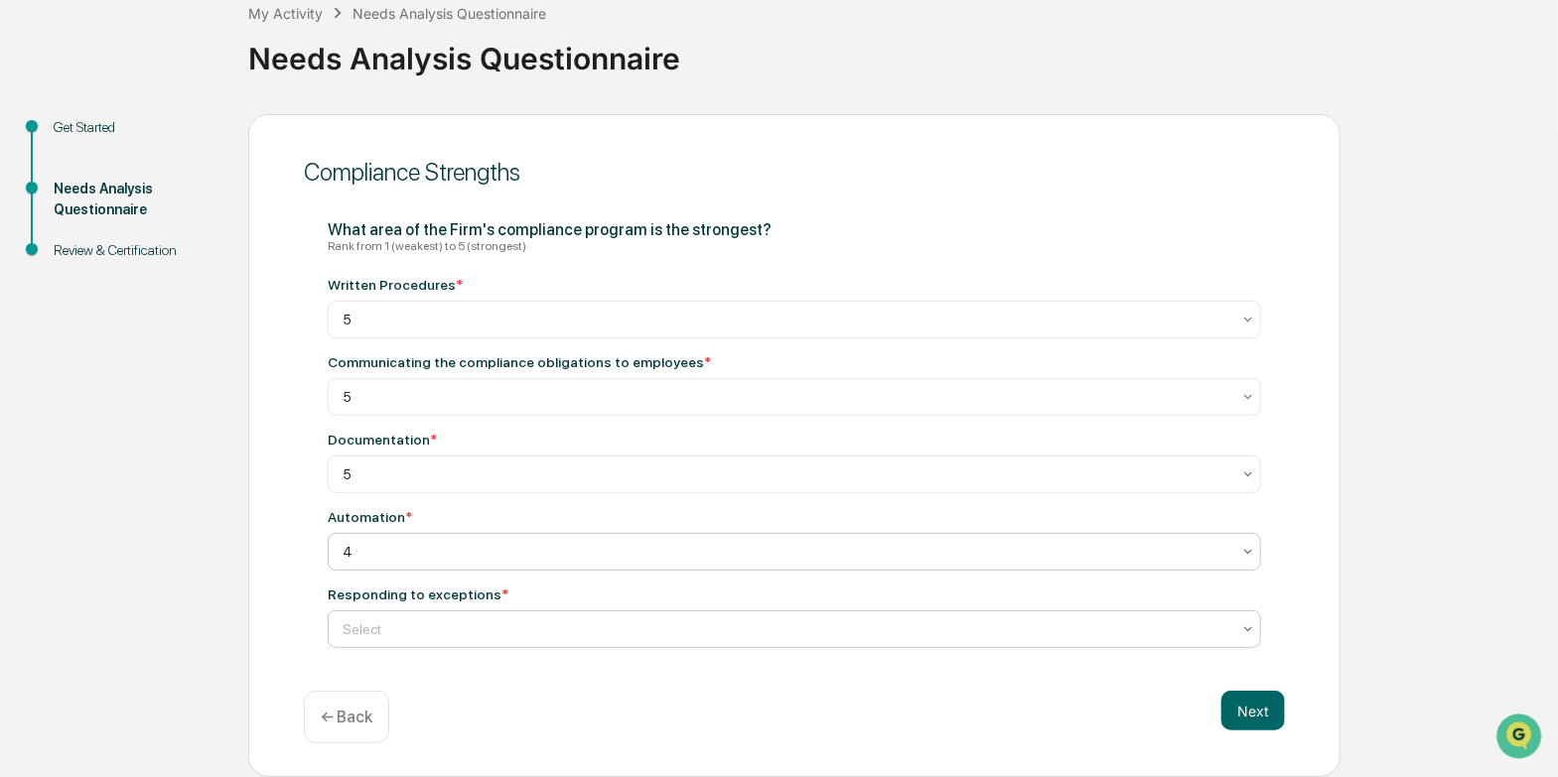
click at [430, 631] on div at bounding box center [787, 630] width 888 height 20
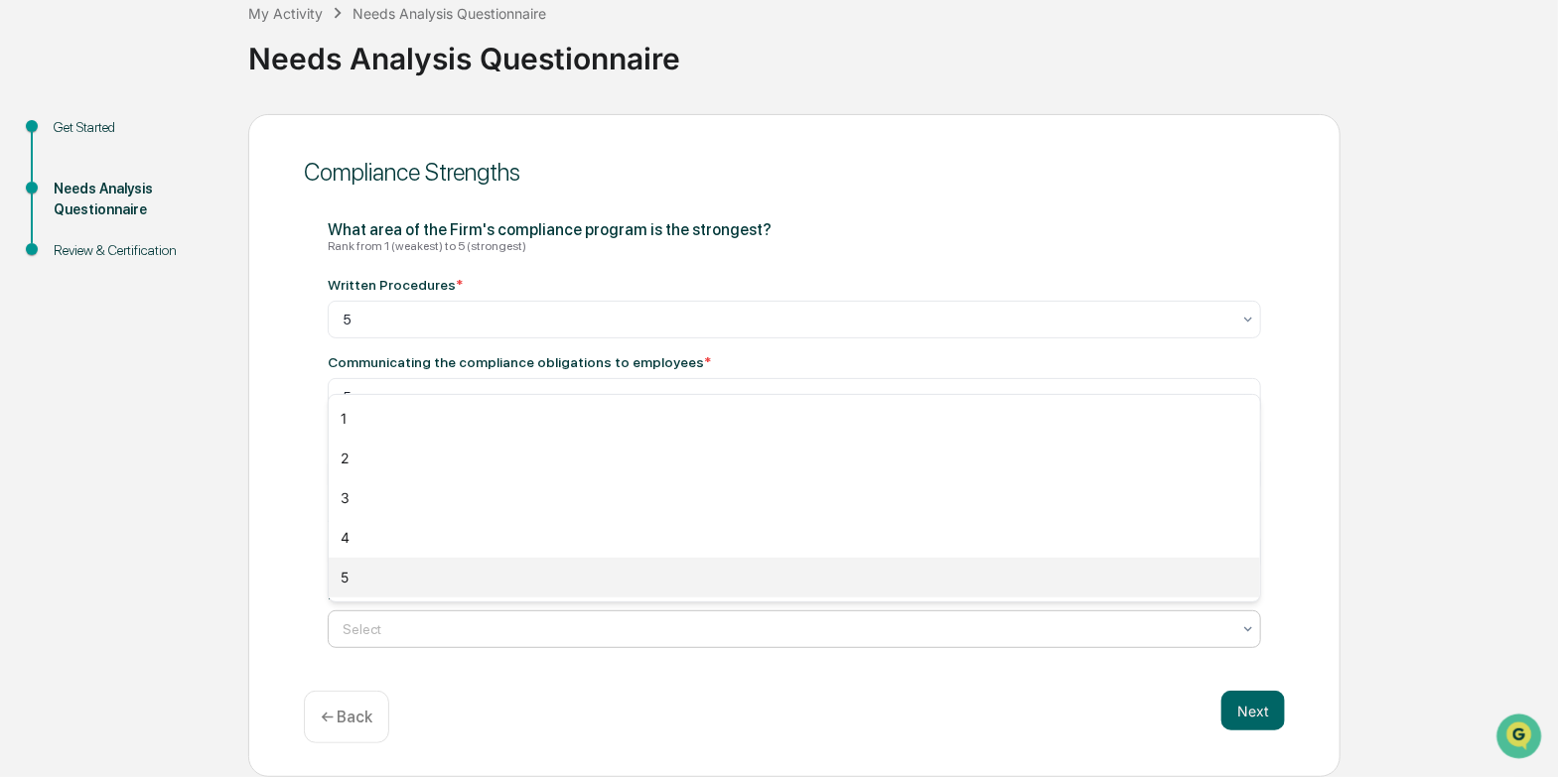
click at [430, 583] on div "5" at bounding box center [794, 578] width 931 height 40
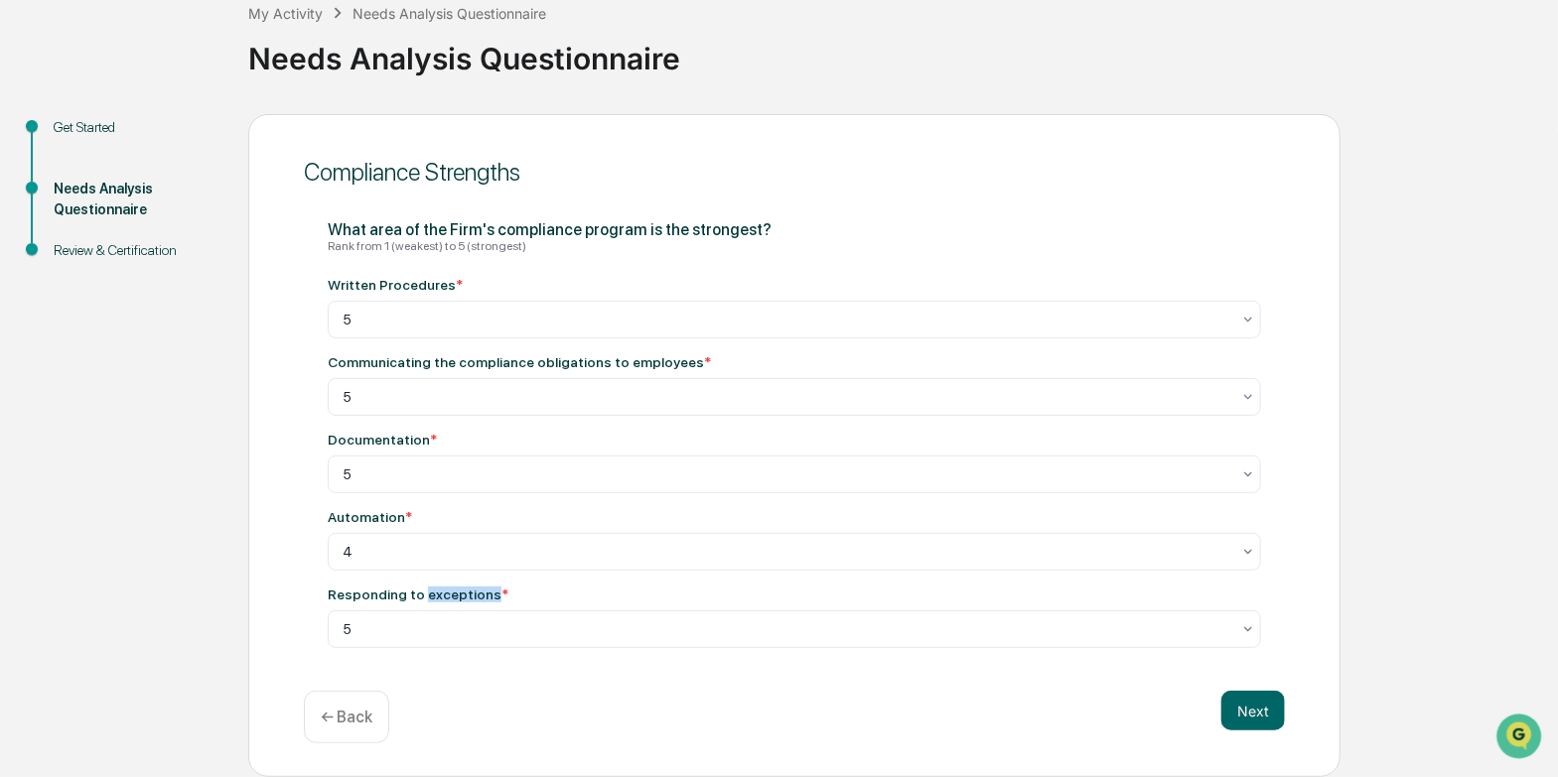
click at [432, 585] on div "What area of the Firm's compliance program is the strongest? Rank from 1 (weake…" at bounding box center [794, 434] width 933 height 428
click at [1245, 718] on button "Next" at bounding box center [1253, 711] width 64 height 40
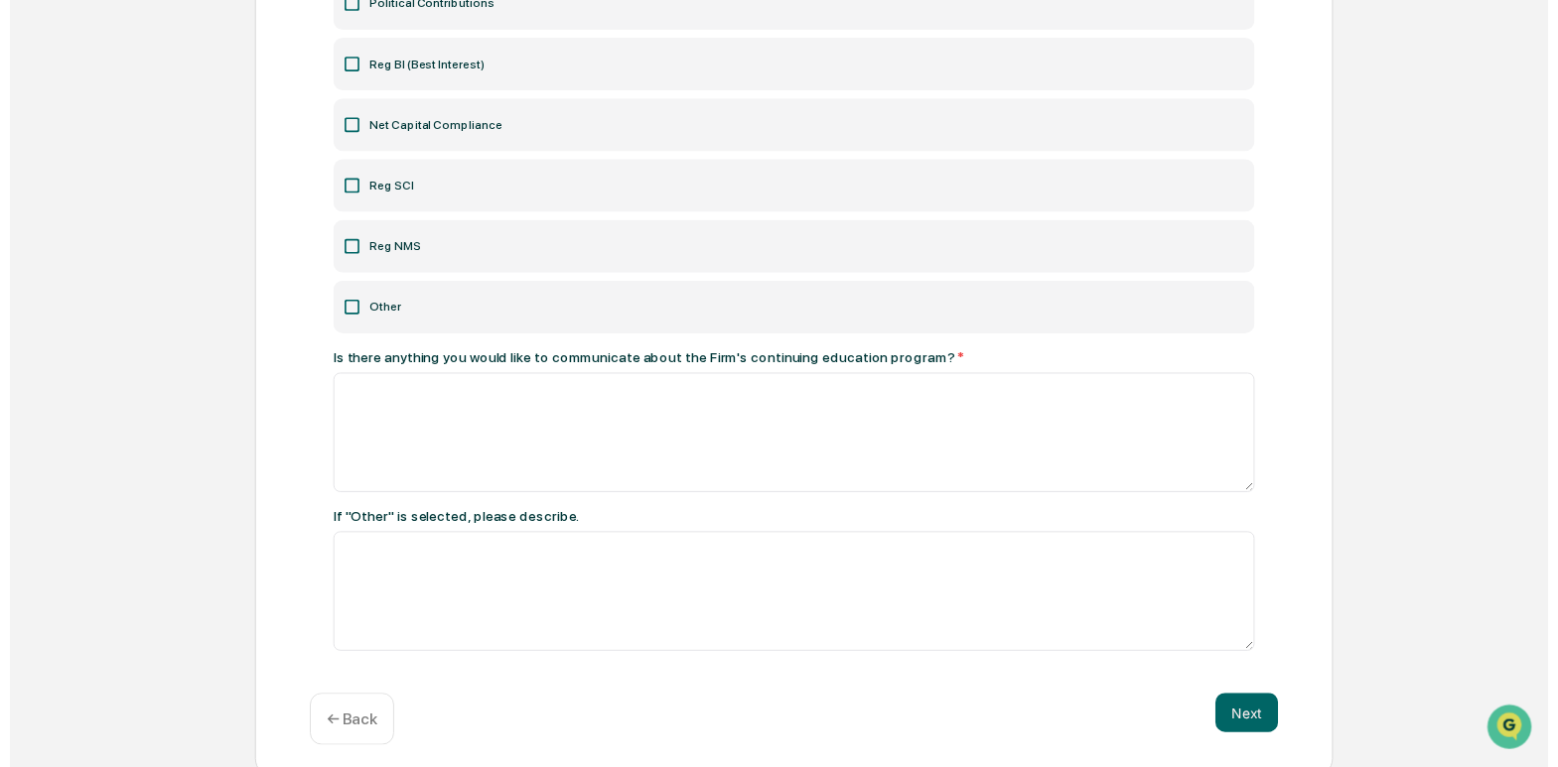
scroll to position [661, 0]
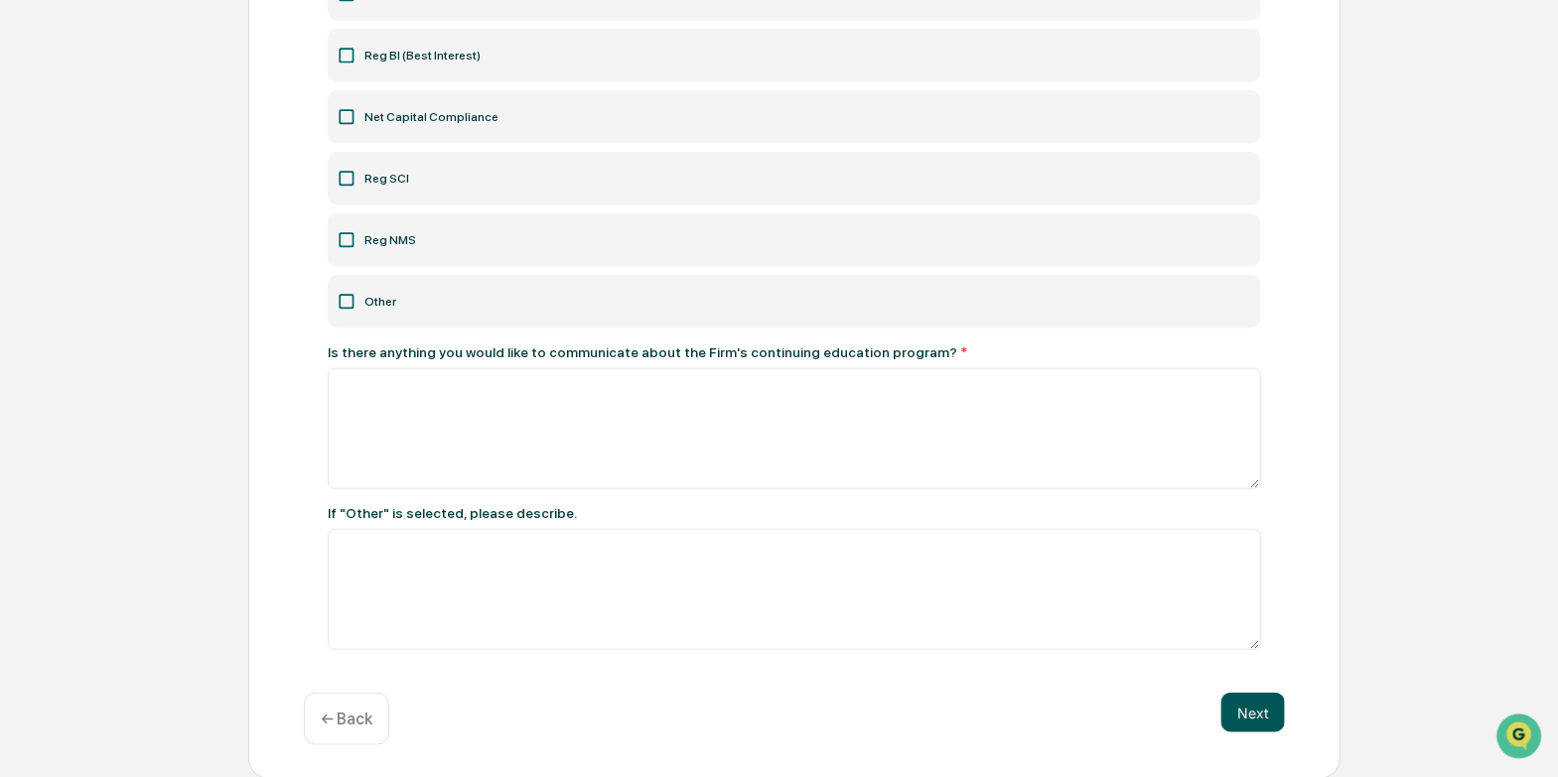
click at [1258, 715] on button "Next" at bounding box center [1253, 713] width 64 height 40
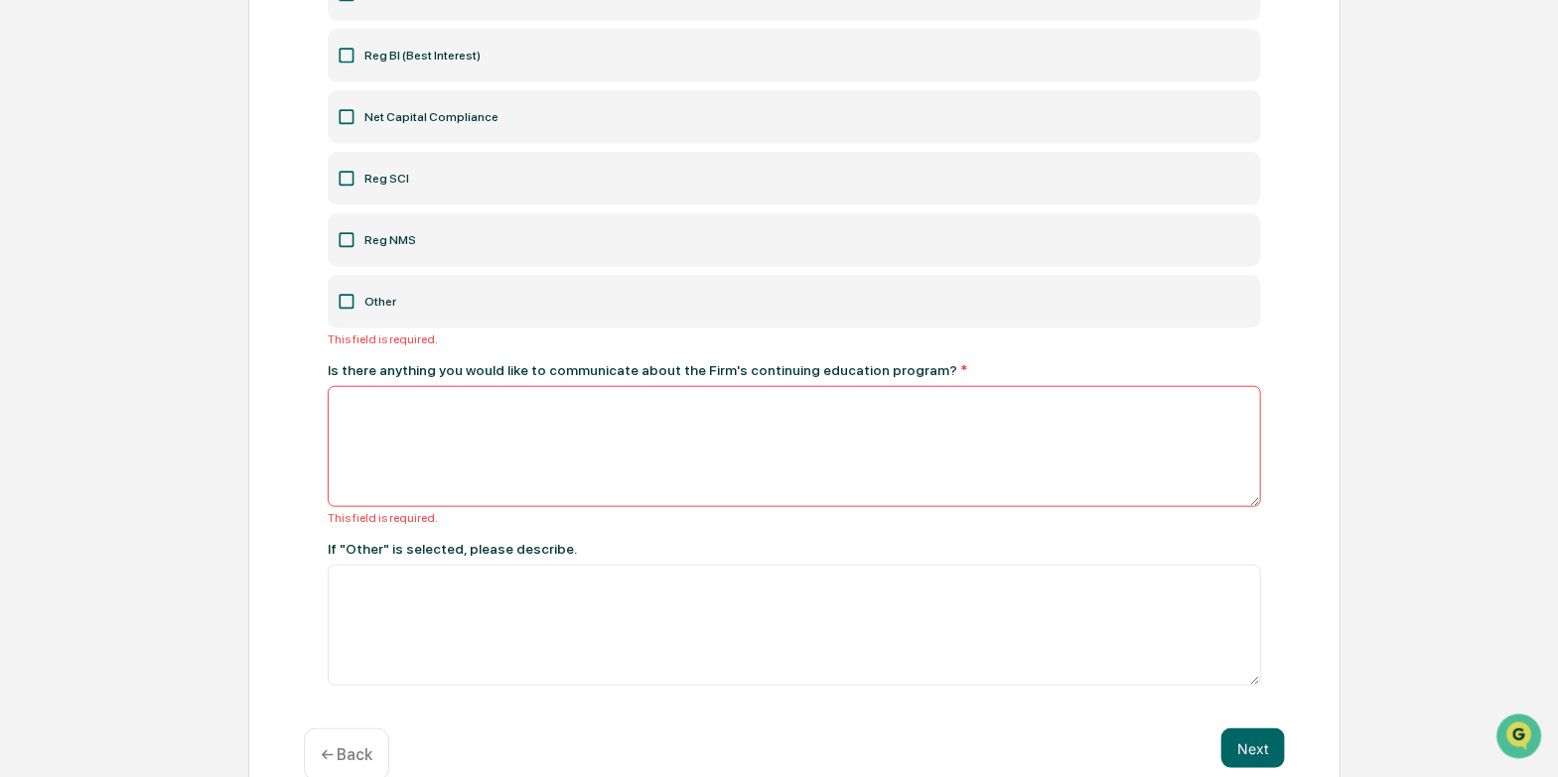
click at [340, 175] on icon at bounding box center [347, 178] width 15 height 15
click at [1234, 740] on button "Next" at bounding box center [1253, 749] width 64 height 40
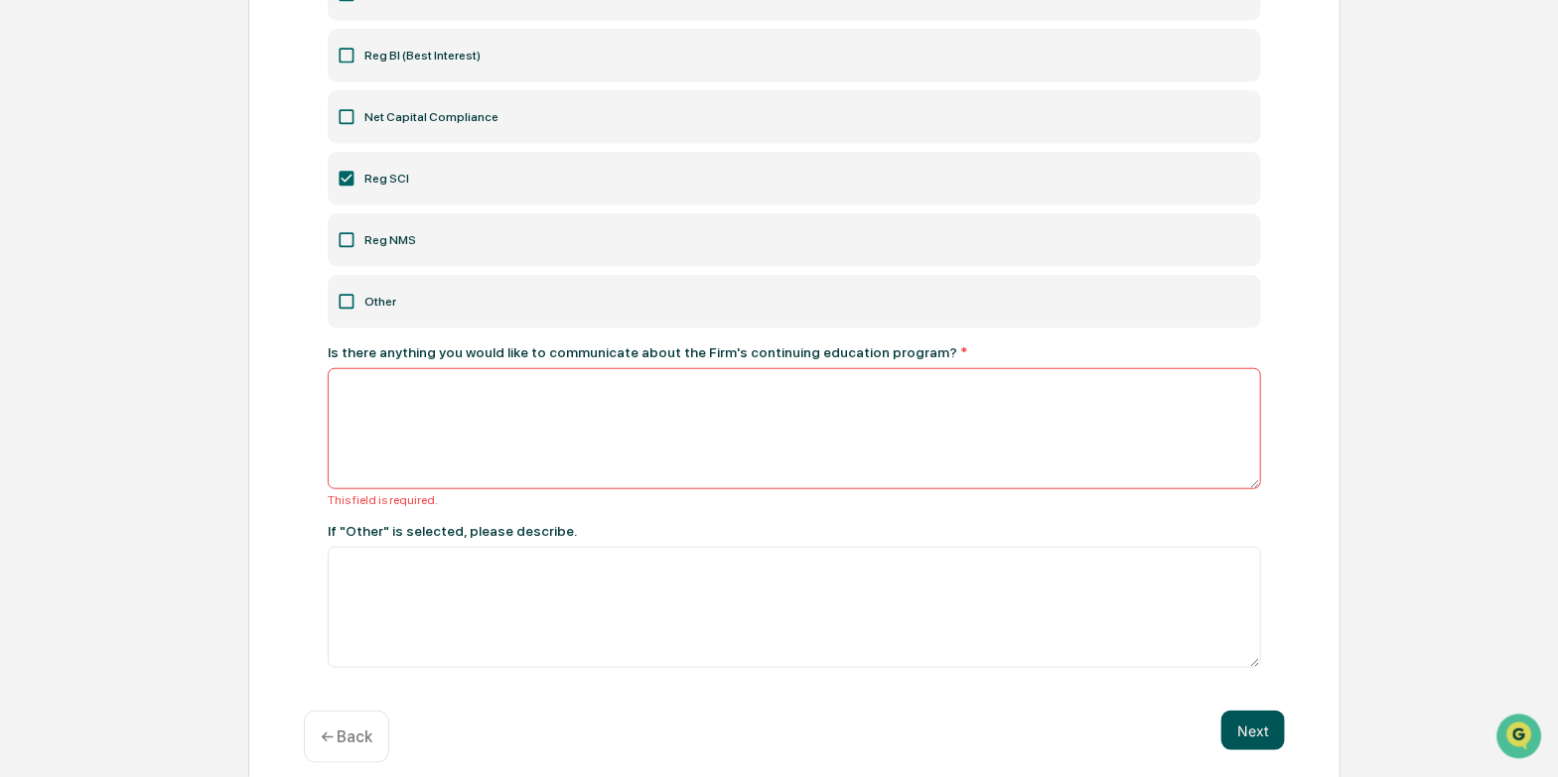
click at [1275, 730] on button "Next" at bounding box center [1253, 731] width 64 height 40
click at [1274, 730] on button "Next" at bounding box center [1253, 731] width 64 height 40
click at [394, 375] on textarea at bounding box center [794, 428] width 933 height 121
type textarea "**"
click at [1241, 731] on button "Next" at bounding box center [1253, 731] width 64 height 40
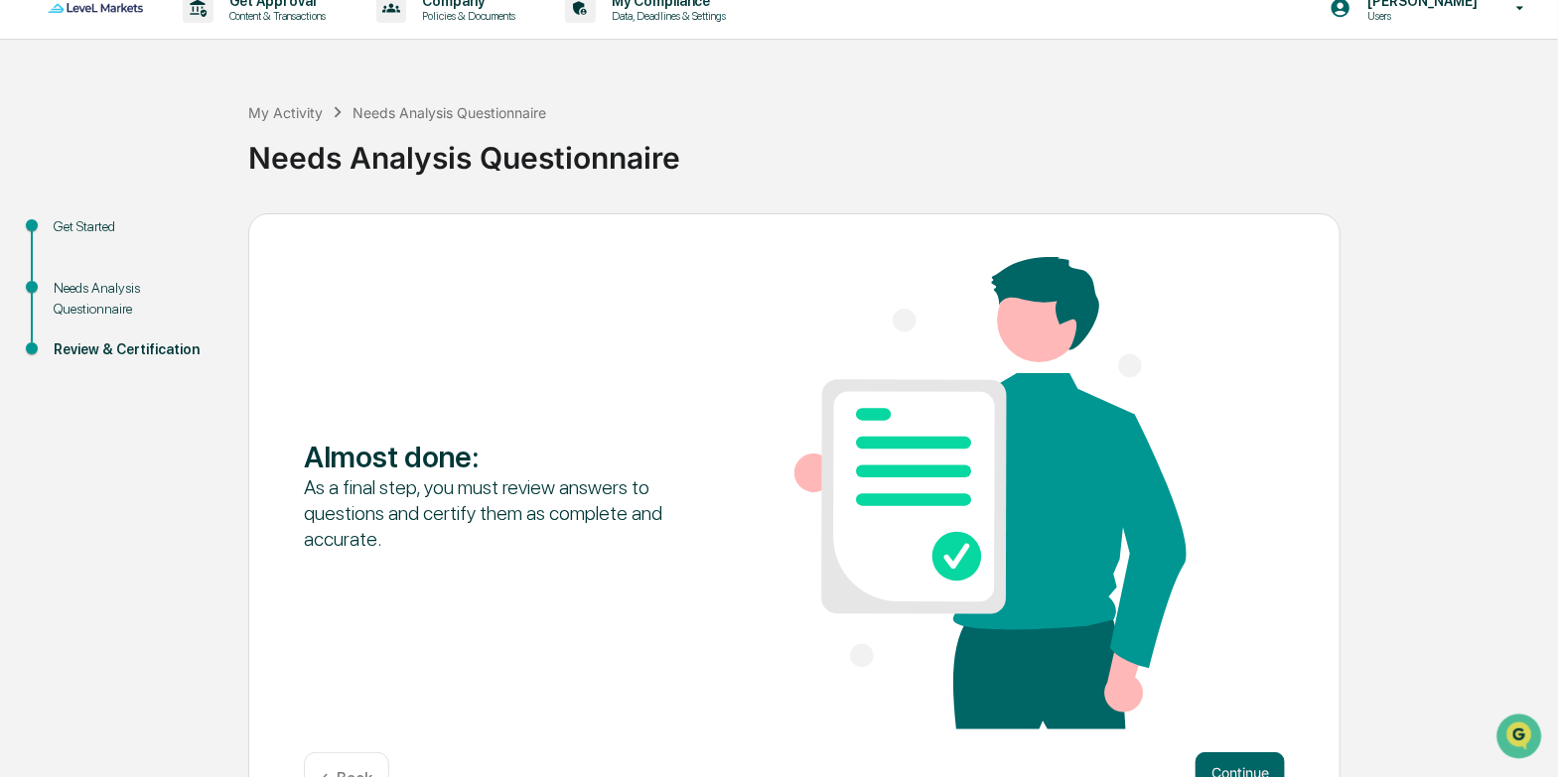
scroll to position [85, 0]
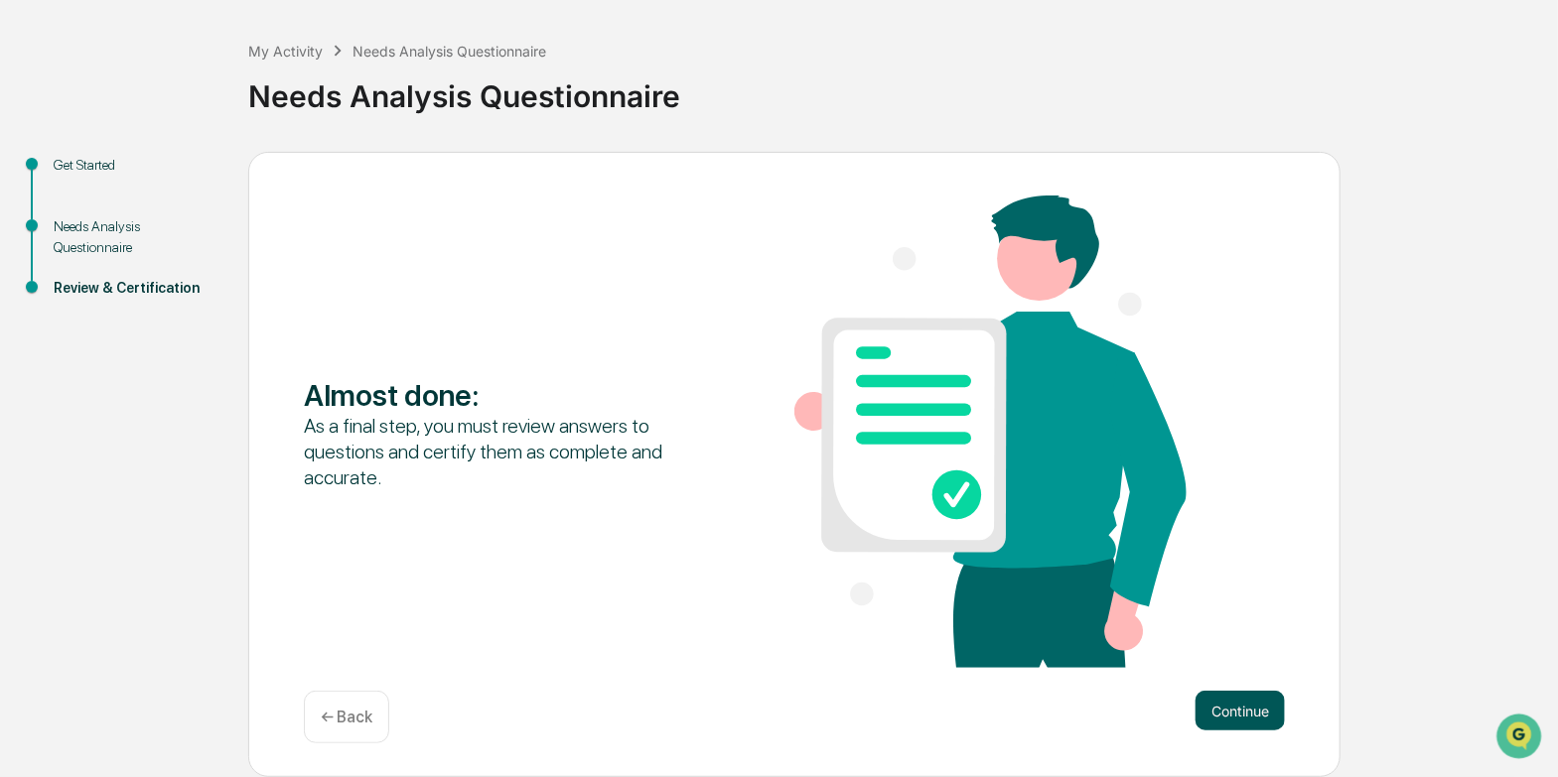
click at [1255, 718] on button "Continue" at bounding box center [1239, 711] width 89 height 40
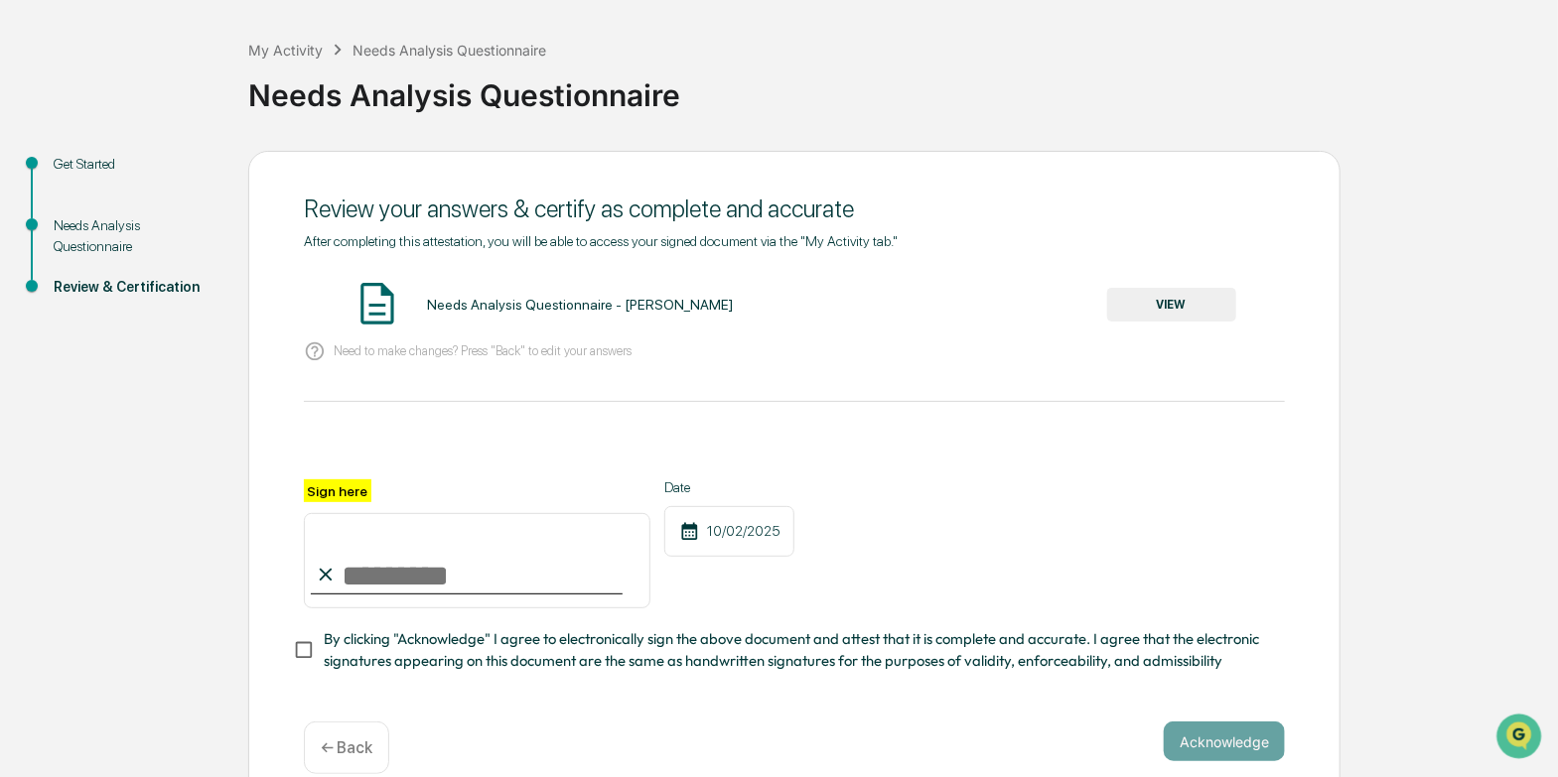
click at [412, 571] on input "Sign here" at bounding box center [477, 560] width 346 height 95
drag, startPoint x: 383, startPoint y: 572, endPoint x: 542, endPoint y: 594, distance: 160.3
click at [542, 600] on input "Sign here" at bounding box center [477, 560] width 346 height 95
click at [390, 586] on input "Sign here" at bounding box center [477, 560] width 346 height 95
type input "**********"
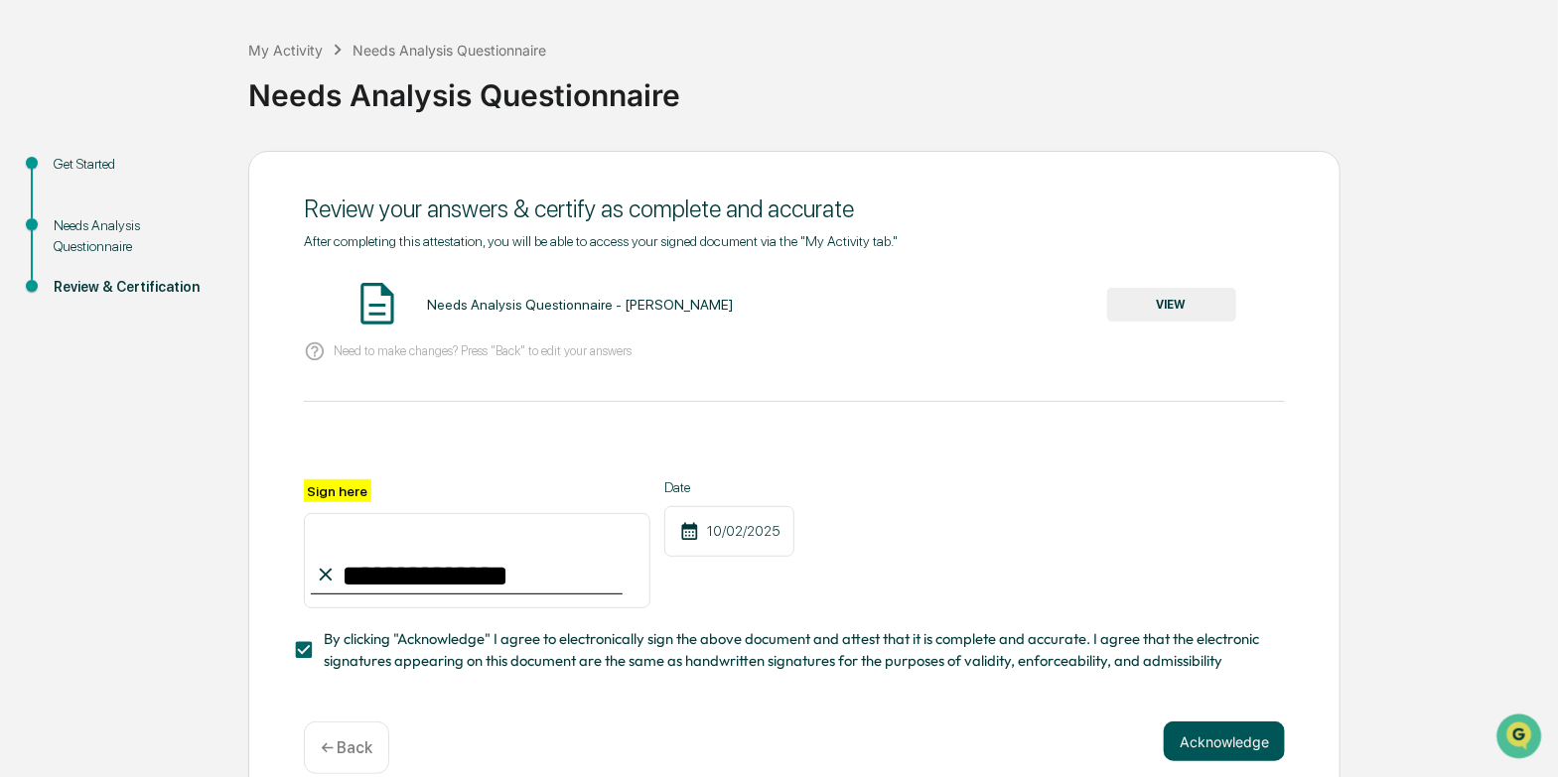
click at [1235, 754] on button "Acknowledge" at bounding box center [1224, 742] width 121 height 40
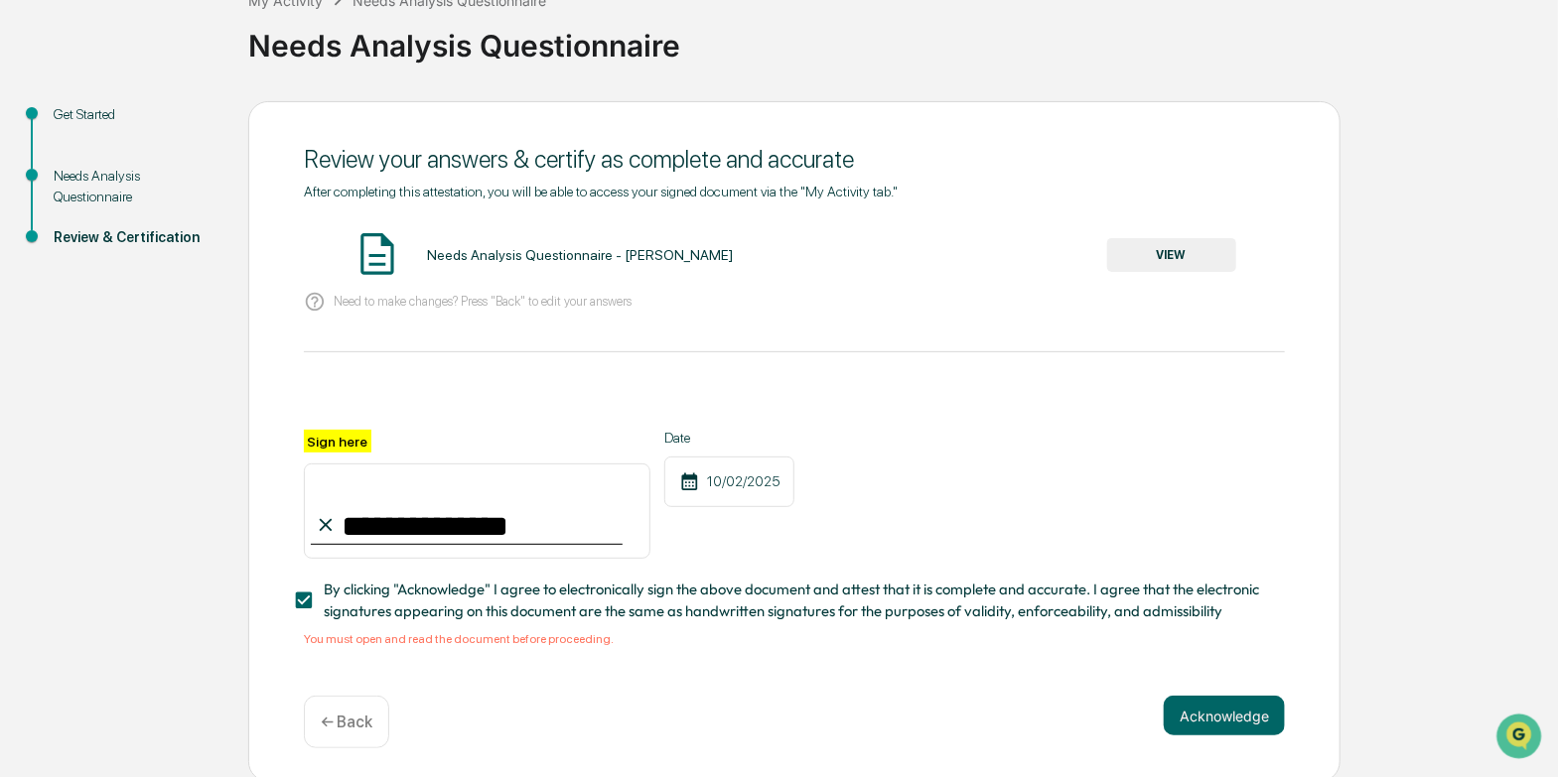
scroll to position [150, 0]
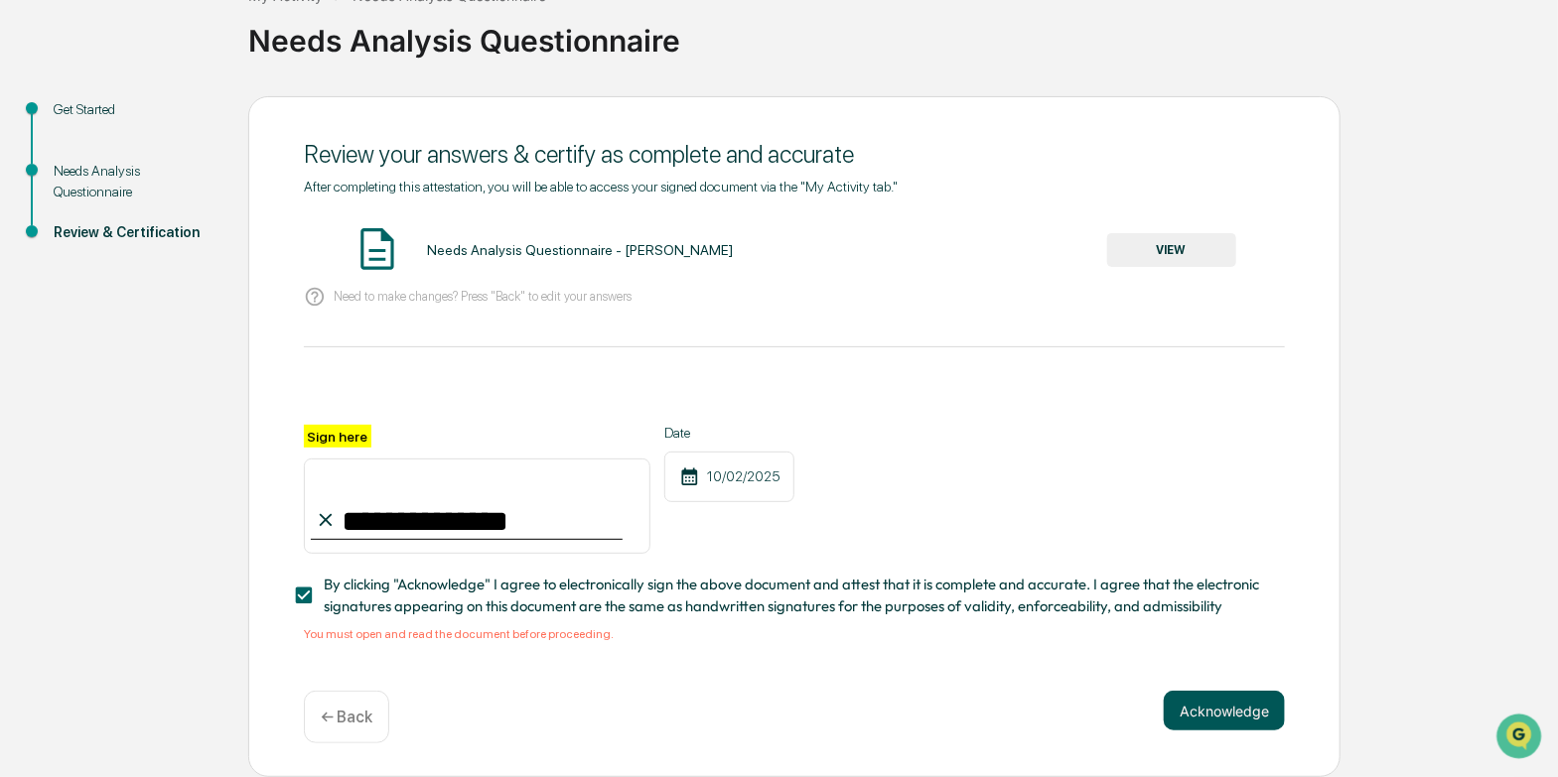
click at [1220, 716] on button "Acknowledge" at bounding box center [1224, 711] width 121 height 40
click at [979, 594] on span "By clicking "Acknowledge" I agree to electronically sign the above document and…" at bounding box center [796, 596] width 945 height 45
click at [1178, 249] on button "VIEW" at bounding box center [1171, 250] width 129 height 34
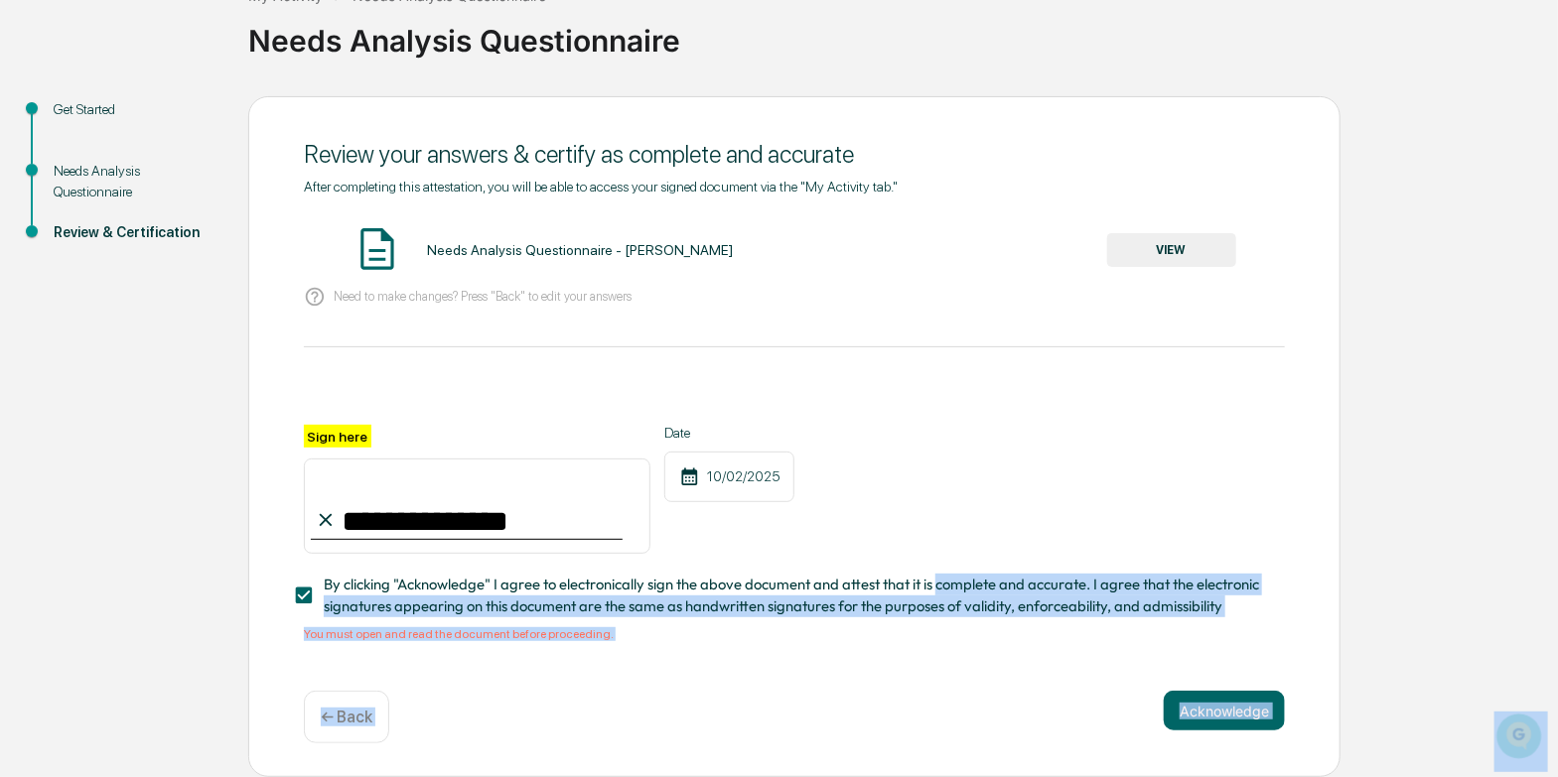
click at [1178, 249] on button "VIEW" at bounding box center [1171, 250] width 129 height 34
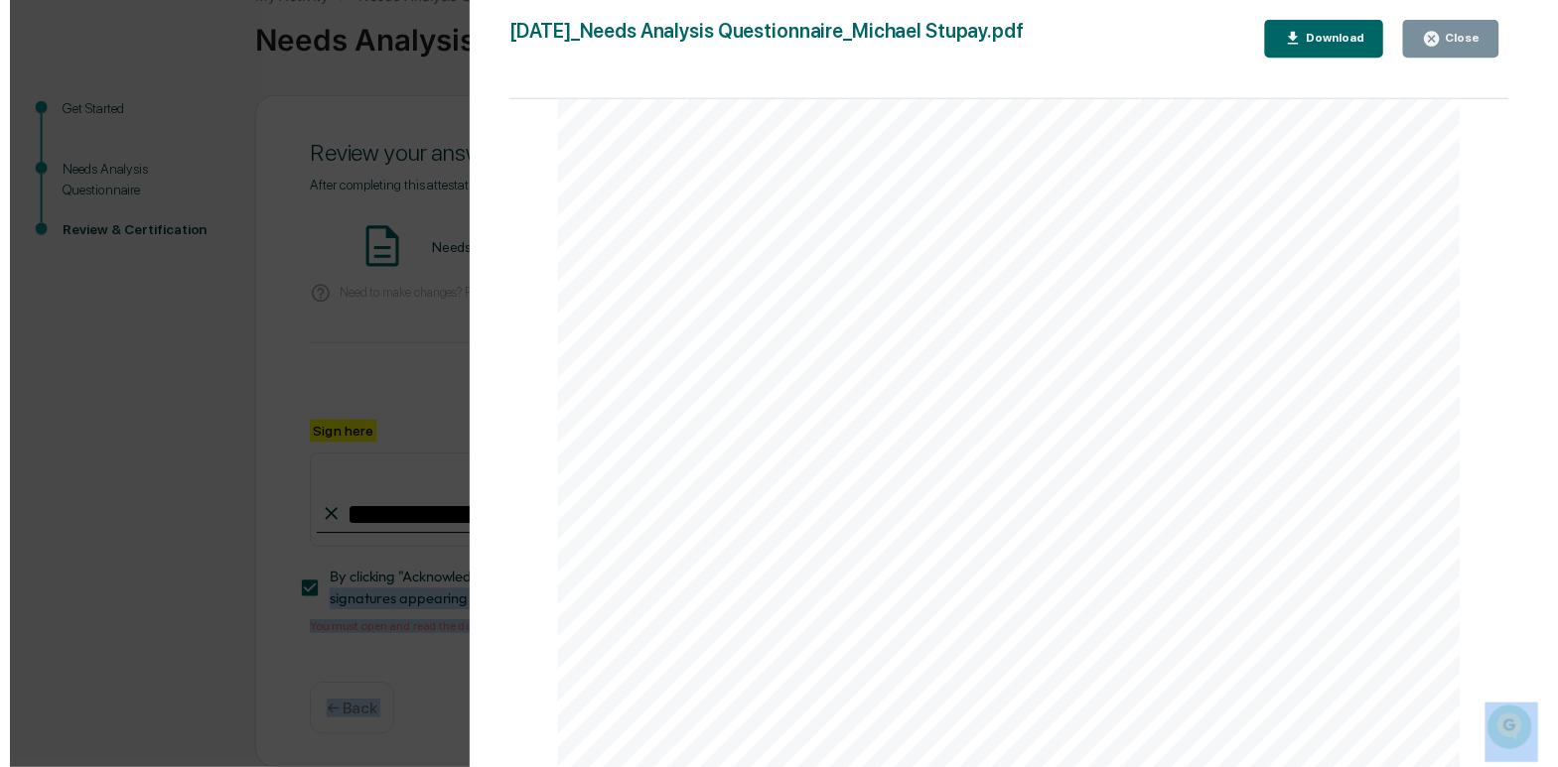
scroll to position [2017, 0]
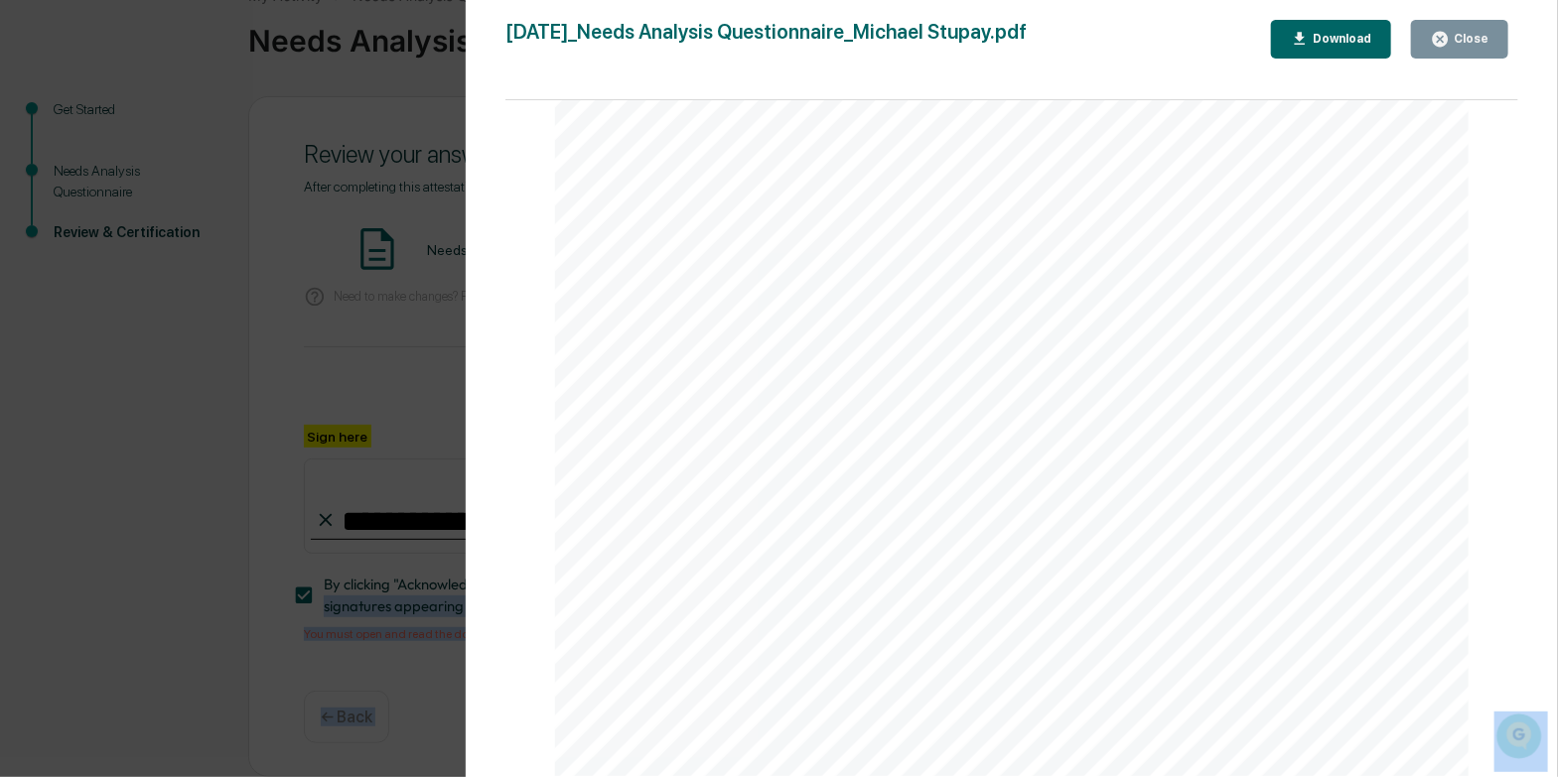
click at [1465, 36] on div "Close" at bounding box center [1469, 39] width 39 height 14
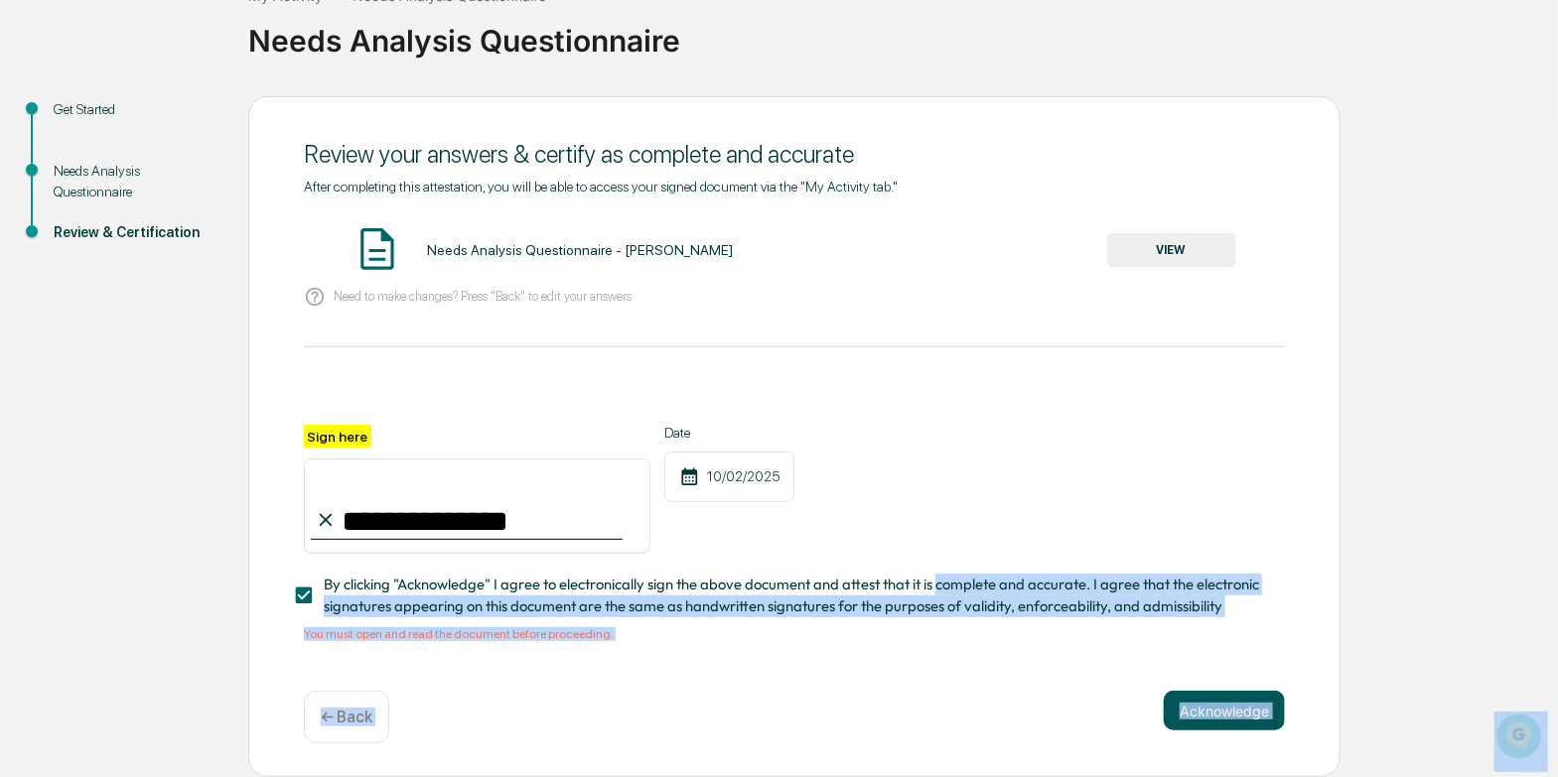
click at [1242, 722] on button "Acknowledge" at bounding box center [1224, 711] width 121 height 40
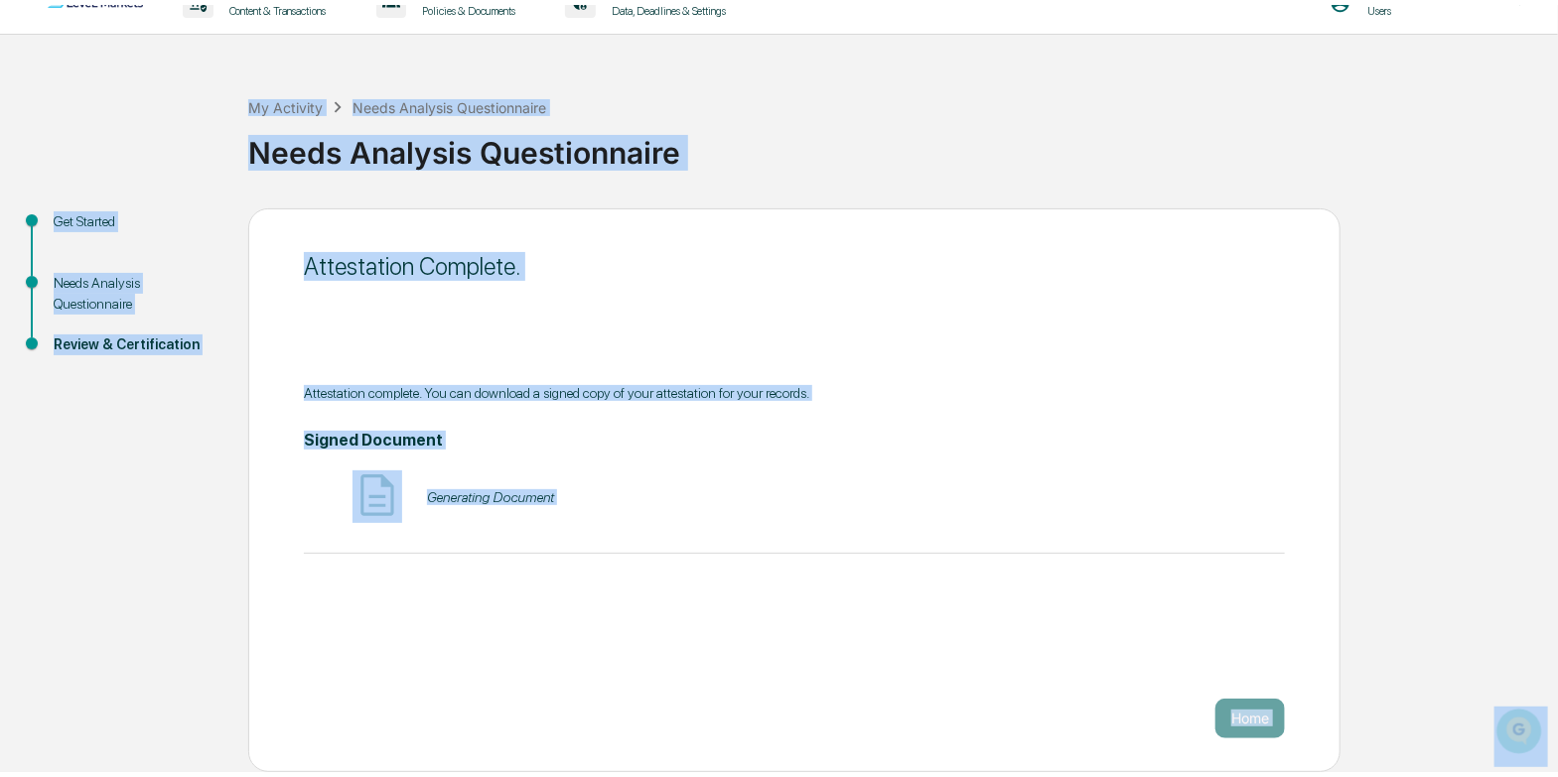
scroll to position [23, 0]
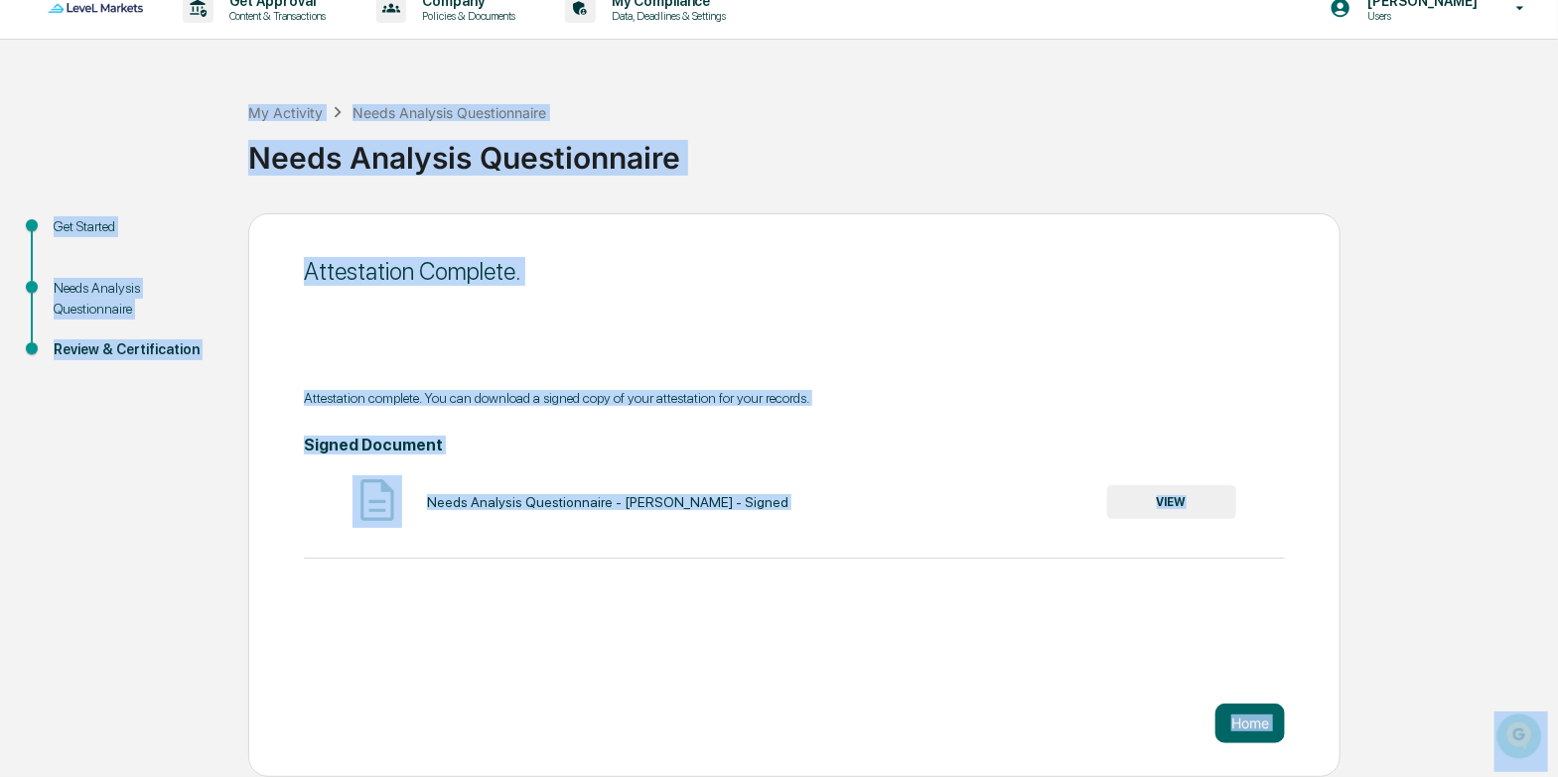
click at [795, 620] on div "Attestation Complete. Attestation complete. You can download a signed copy of y…" at bounding box center [794, 495] width 1092 height 564
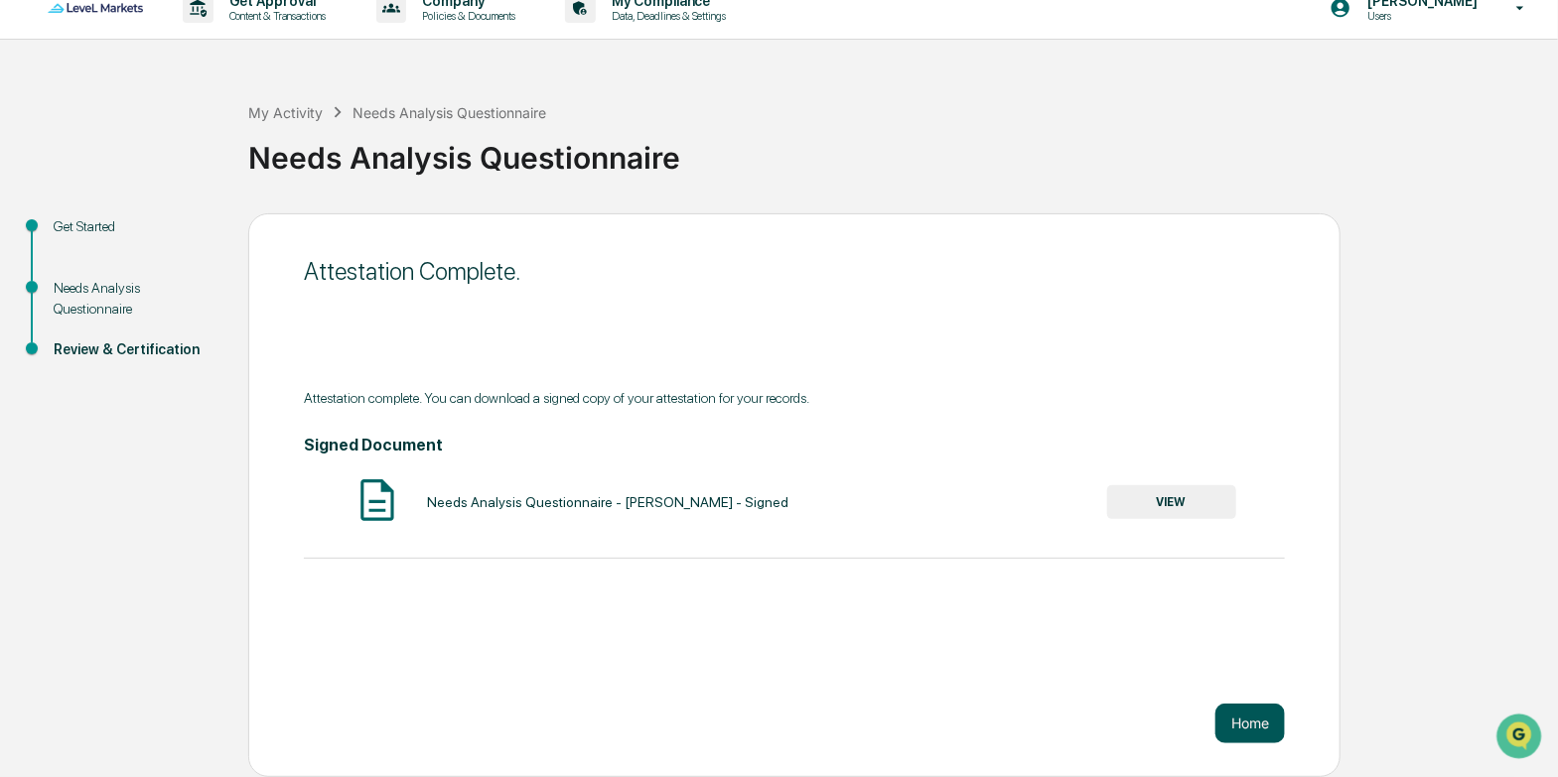
click at [1258, 738] on button "Home" at bounding box center [1249, 724] width 69 height 40
